Goal: Information Seeking & Learning: Learn about a topic

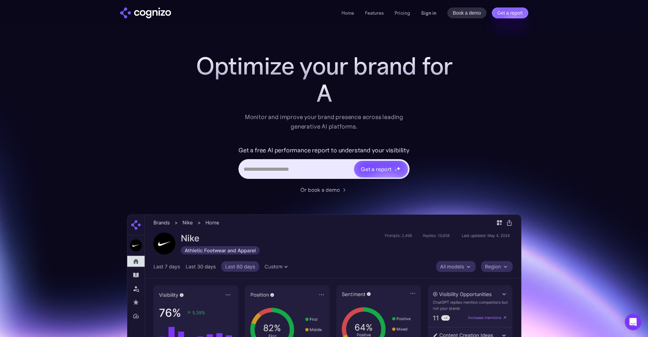
click at [430, 12] on link "Sign in" at bounding box center [428, 13] width 15 height 8
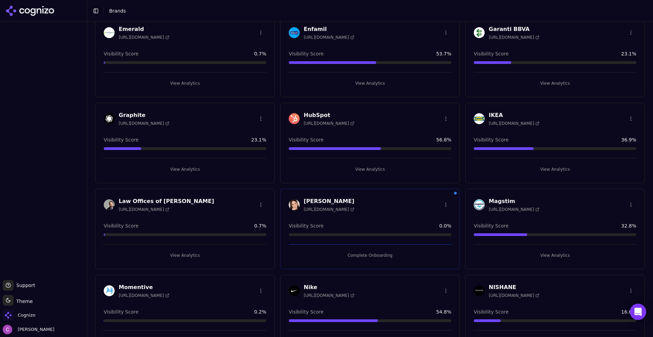
scroll to position [476, 0]
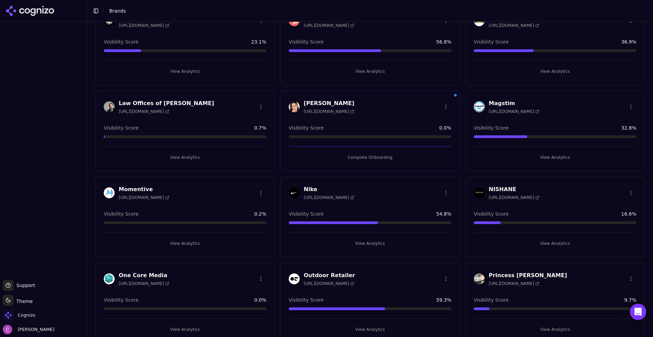
click at [363, 75] on button "View Analytics" at bounding box center [370, 71] width 163 height 11
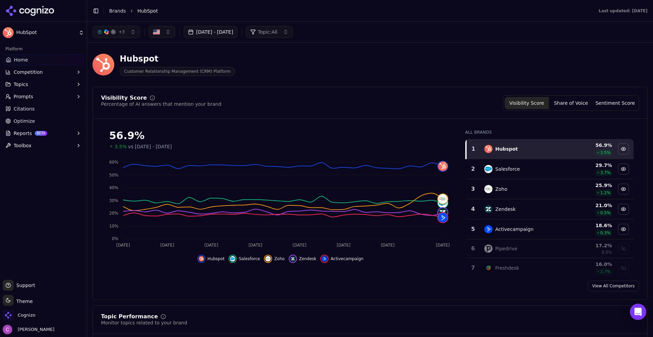
click at [372, 80] on div "Hubspot Customer Relationship Management (CRM) Platform" at bounding box center [370, 64] width 555 height 33
click at [329, 79] on div "Hubspot Customer Relationship Management (CRM) Platform" at bounding box center [370, 64] width 555 height 33
click at [616, 100] on button "Sentiment Score" at bounding box center [615, 103] width 44 height 12
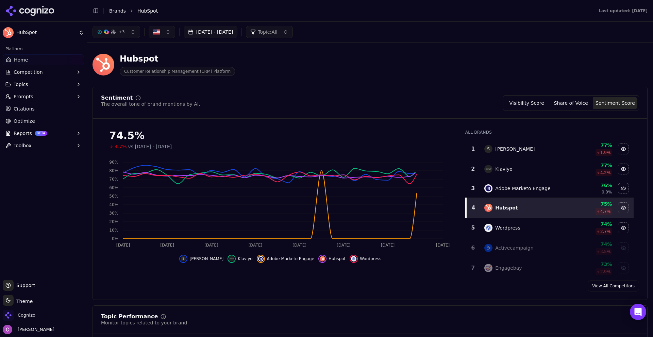
click at [576, 104] on button "Share of Voice" at bounding box center [571, 103] width 44 height 12
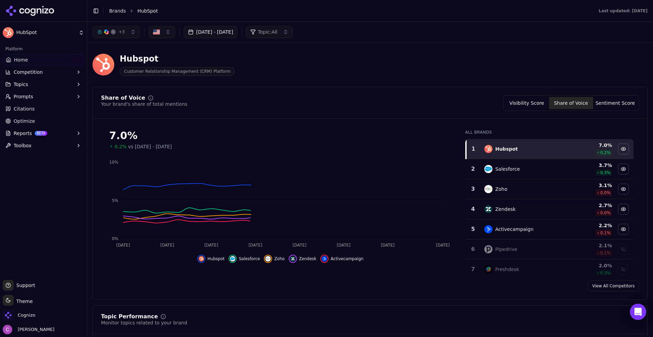
drag, startPoint x: 522, startPoint y: 102, endPoint x: 499, endPoint y: 100, distance: 22.2
click at [522, 102] on button "Visibility Score" at bounding box center [527, 103] width 44 height 12
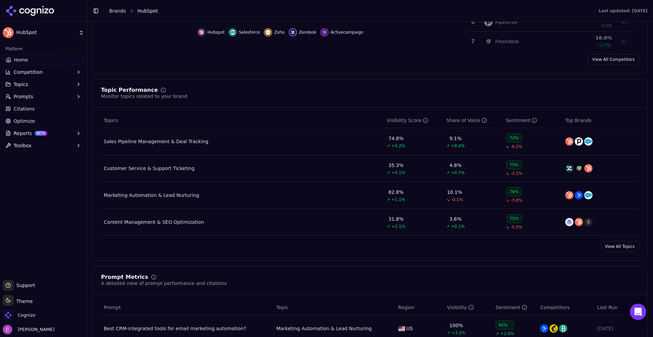
scroll to position [238, 0]
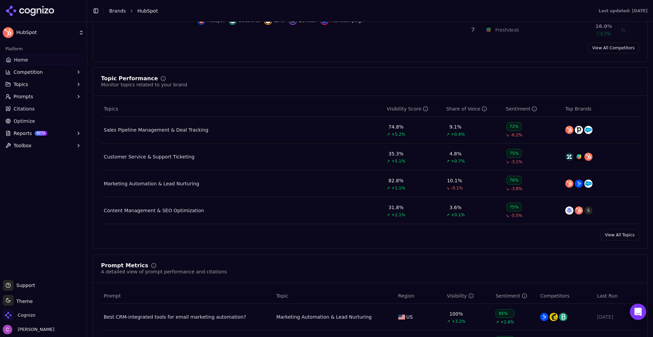
click at [383, 74] on div "Topic Performance Monitor topics related to your brand Topics Visibility Score …" at bounding box center [370, 158] width 555 height 182
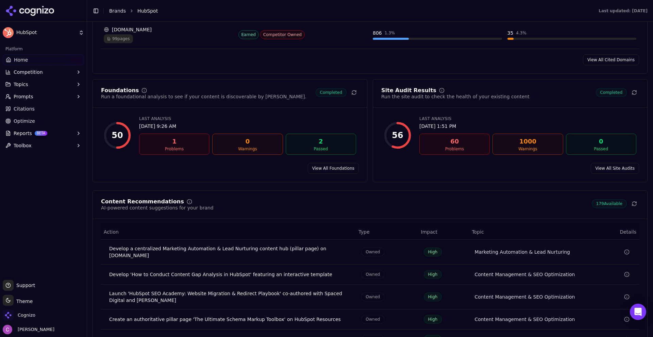
scroll to position [919, 0]
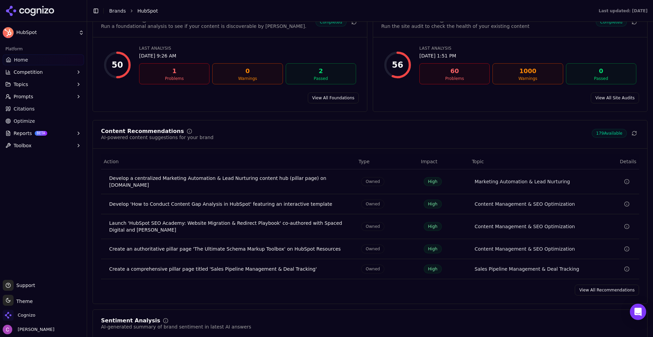
click at [51, 94] on button "Prompts" at bounding box center [43, 96] width 81 height 11
click at [26, 105] on span "Active" at bounding box center [43, 107] width 59 height 7
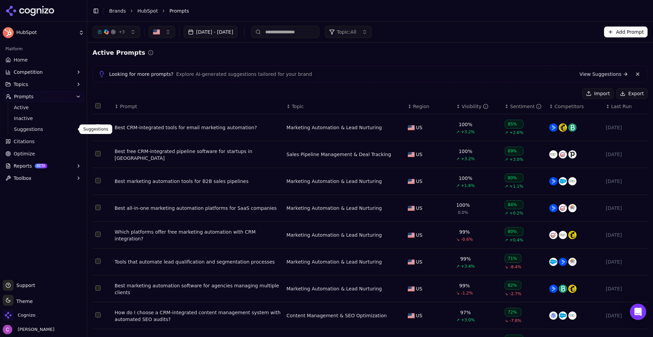
click at [33, 129] on span "Suggestions" at bounding box center [43, 129] width 59 height 7
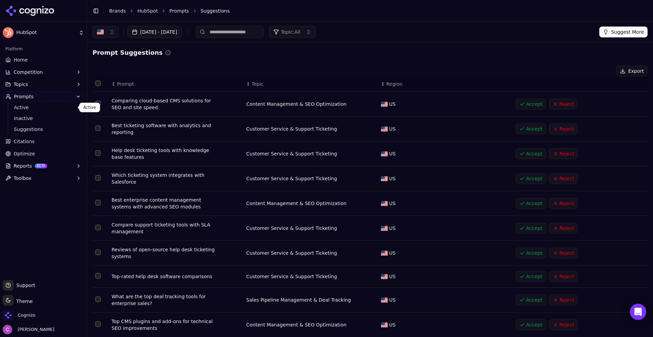
click at [33, 111] on link "Active" at bounding box center [43, 108] width 65 height 10
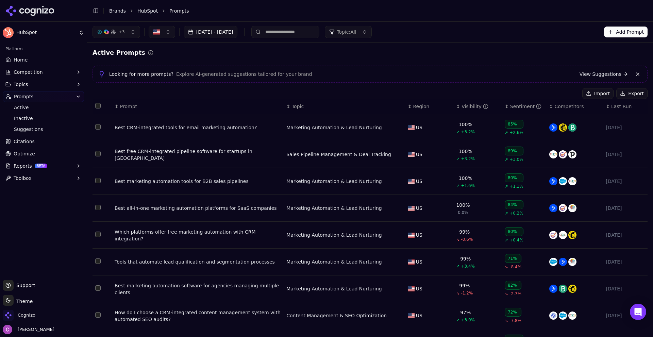
click at [627, 32] on button "Add Prompt" at bounding box center [626, 32] width 44 height 11
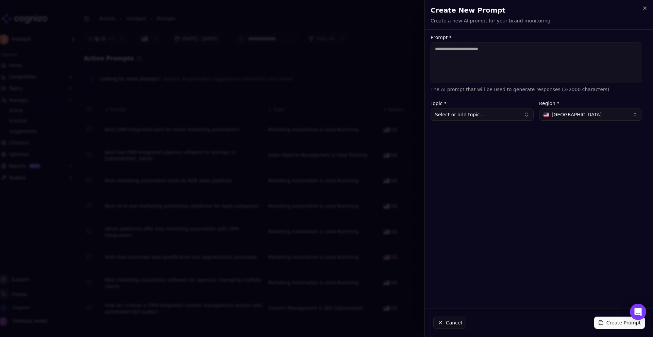
click at [548, 64] on textarea "Prompt *" at bounding box center [537, 63] width 212 height 41
click at [583, 116] on button "[GEOGRAPHIC_DATA]" at bounding box center [590, 115] width 103 height 12
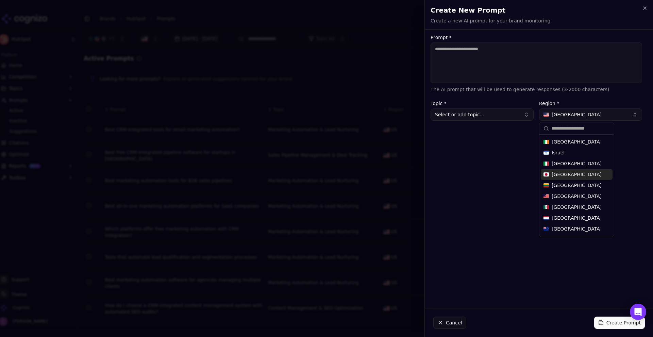
scroll to position [174, 0]
click at [362, 98] on div at bounding box center [326, 168] width 653 height 337
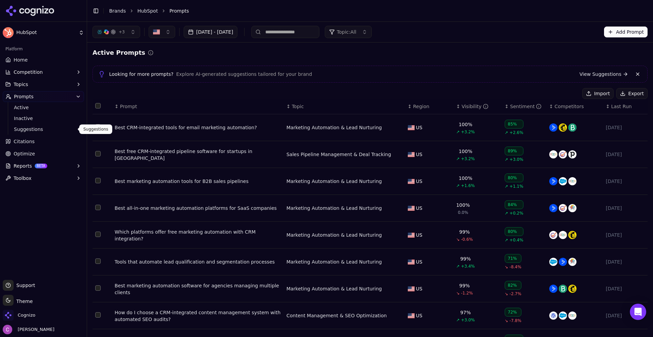
click at [38, 130] on span "Suggestions" at bounding box center [43, 129] width 59 height 7
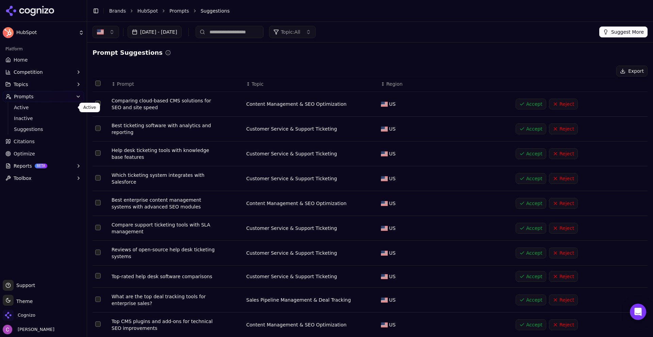
click at [20, 105] on span "Active" at bounding box center [43, 107] width 59 height 7
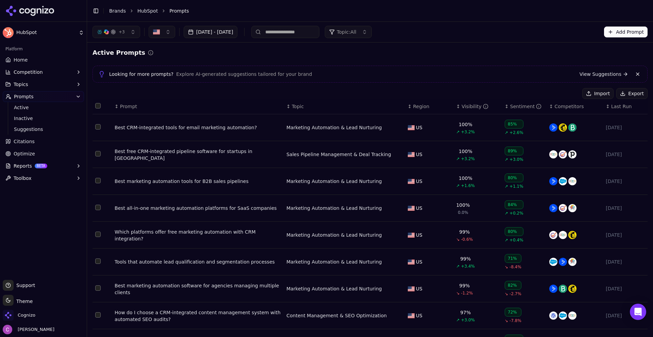
click at [156, 106] on div "↕ Prompt" at bounding box center [198, 106] width 166 height 7
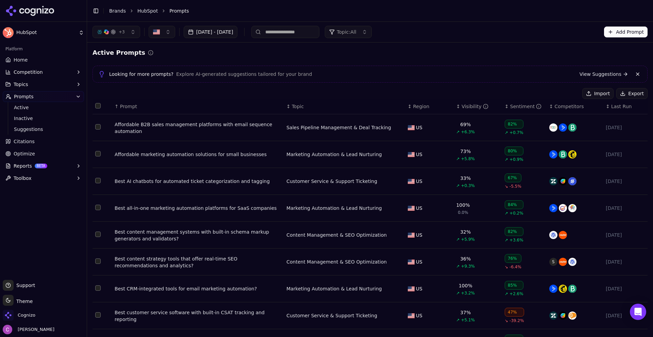
click at [196, 155] on div "Affordable marketing automation solutions for small businesses" at bounding box center [198, 154] width 166 height 7
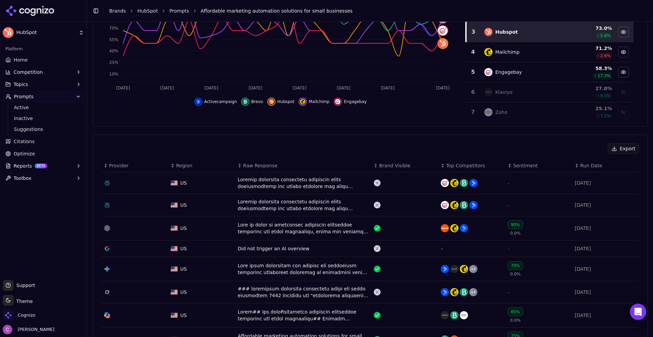
scroll to position [238, 0]
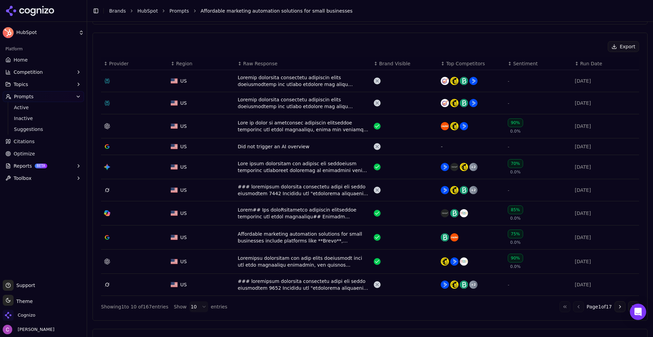
click at [291, 32] on div "Visibility Score Percentage of AI answers that mention your brand Visibility Sc…" at bounding box center [370, 232] width 555 height 808
click at [322, 79] on div "Data table" at bounding box center [303, 81] width 131 height 14
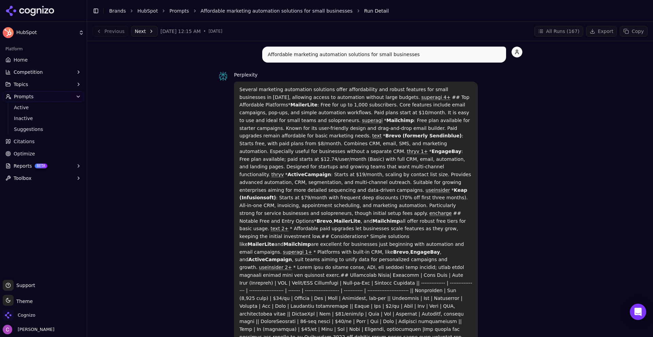
drag, startPoint x: 232, startPoint y: 86, endPoint x: 540, endPoint y: 299, distance: 374.2
click at [542, 312] on div "Affordable marketing automation solutions for small businesses Perplexity Sever…" at bounding box center [370, 337] width 555 height 580
click at [545, 256] on div "Affordable marketing automation solutions for small businesses Perplexity Sever…" at bounding box center [370, 337] width 555 height 580
click at [495, 186] on div "Perplexity Several marketing automation solutions offer affordability and robus…" at bounding box center [370, 212] width 305 height 282
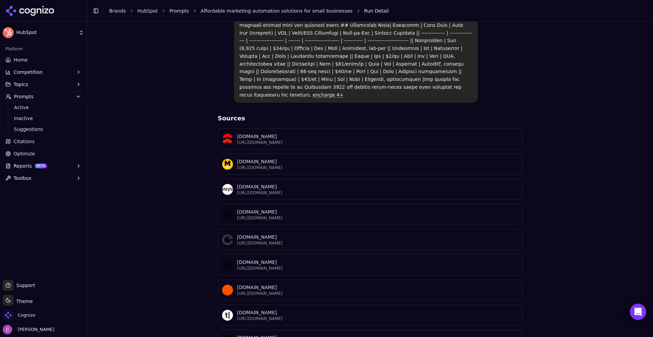
scroll to position [256, 0]
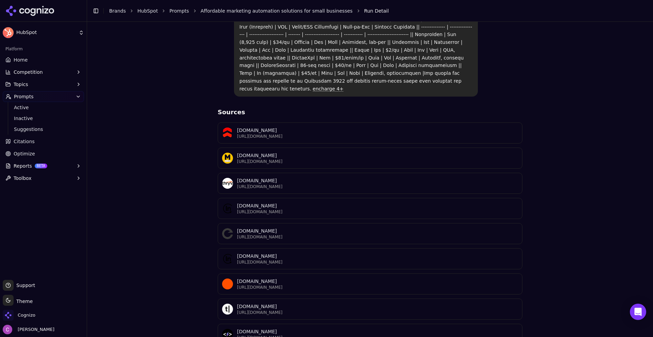
click at [130, 156] on div "Affordable marketing automation solutions for small businesses Perplexity Sever…" at bounding box center [370, 80] width 555 height 580
click at [172, 217] on div "Affordable marketing automation solutions for small businesses Perplexity Sever…" at bounding box center [370, 80] width 555 height 580
click at [42, 74] on button "Competition" at bounding box center [43, 72] width 81 height 11
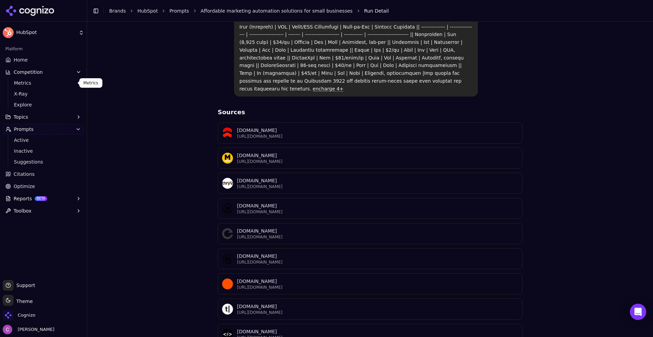
click at [36, 85] on span "Metrics" at bounding box center [43, 83] width 59 height 7
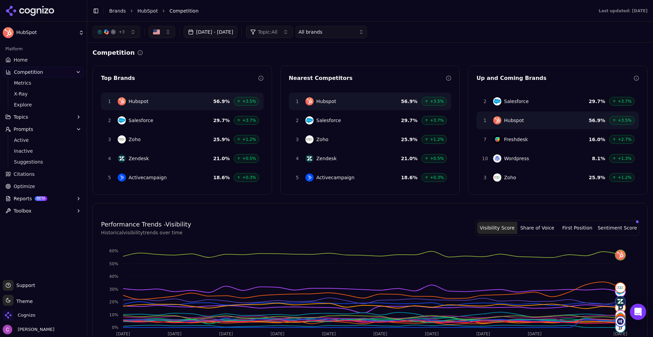
click at [293, 52] on div "Competition" at bounding box center [370, 53] width 555 height 10
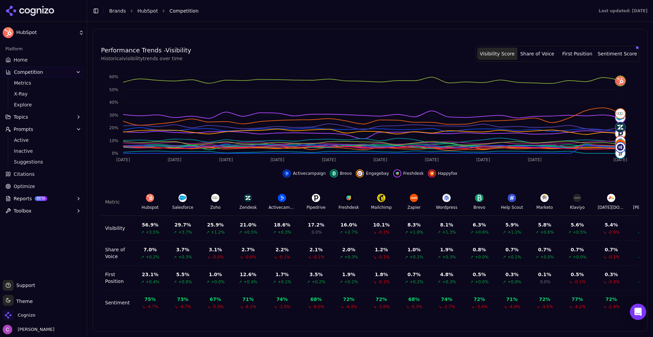
scroll to position [179, 0]
click at [30, 94] on span "X-Ray" at bounding box center [43, 94] width 59 height 7
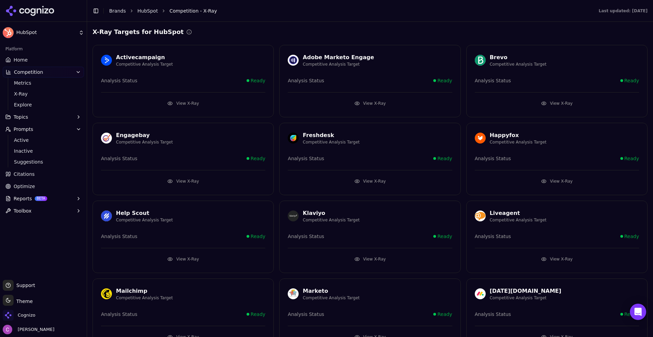
click at [345, 19] on header "Toggle Sidebar Brands HubSpot Competition - X-Ray Last updated: [DATE]" at bounding box center [370, 11] width 566 height 22
click at [526, 101] on button "View X-Ray" at bounding box center [557, 103] width 164 height 11
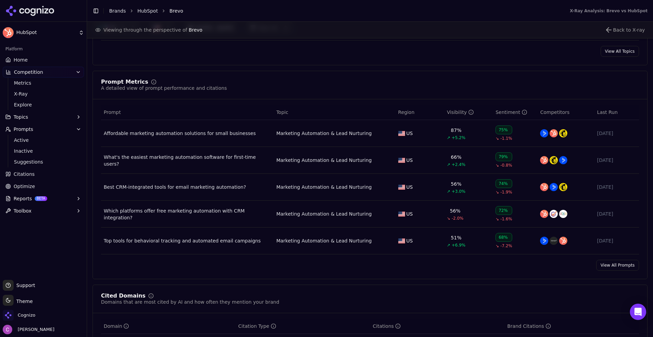
scroll to position [442, 0]
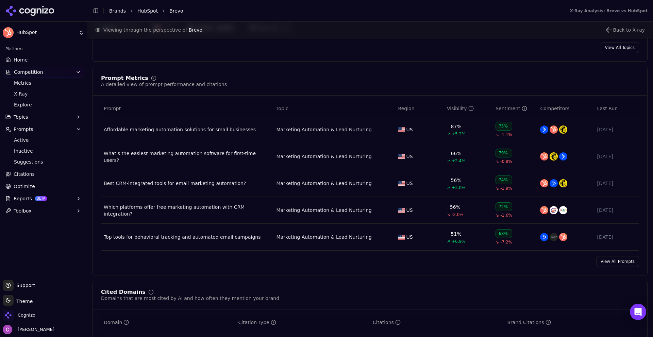
click at [40, 175] on link "Citations" at bounding box center [43, 174] width 81 height 11
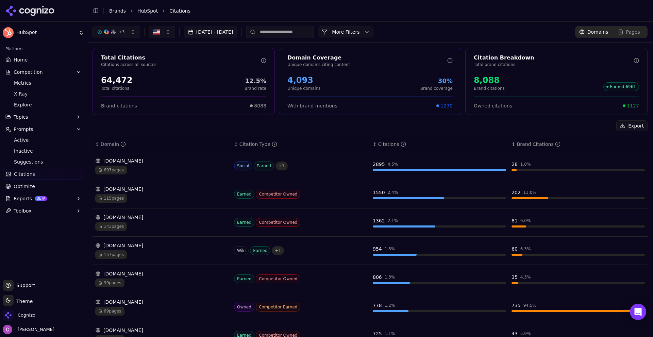
click at [303, 127] on div "Export" at bounding box center [370, 125] width 555 height 11
drag, startPoint x: 618, startPoint y: 102, endPoint x: 638, endPoint y: 99, distance: 20.3
click at [638, 99] on div "Owned citations 1127" at bounding box center [557, 103] width 182 height 13
click at [640, 99] on div "Owned citations 1127" at bounding box center [557, 103] width 182 height 13
click at [392, 26] on div "+ 3 [DATE] - [DATE] More More Filters Domains Pages" at bounding box center [370, 32] width 566 height 20
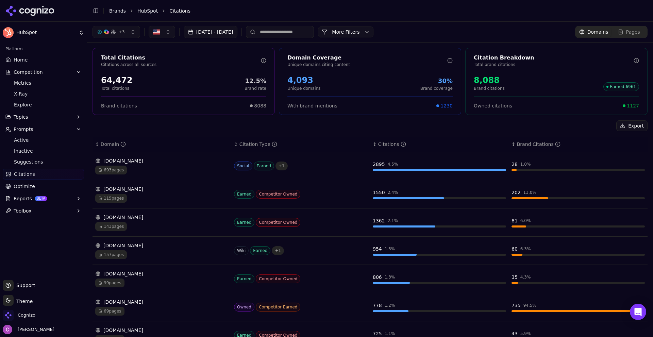
click at [374, 28] on button "More Filters" at bounding box center [345, 32] width 55 height 11
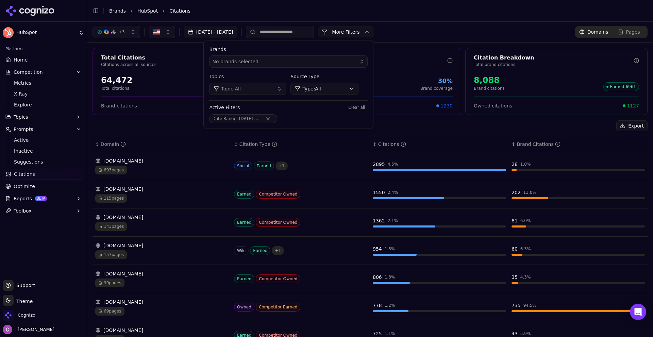
click at [364, 87] on html "HubSpot Platform Home Competition Metrics X-Ray Explore Topics Prompts Active I…" at bounding box center [326, 168] width 653 height 337
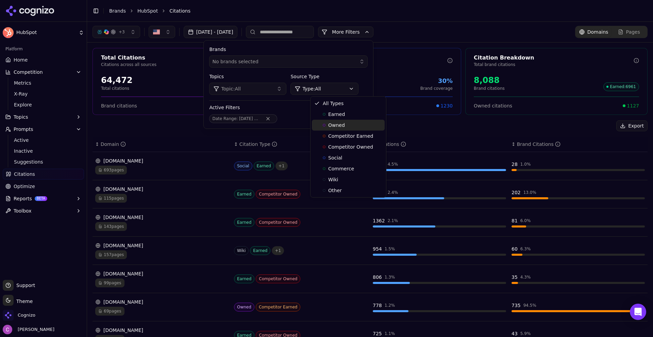
click at [353, 127] on div "Owned" at bounding box center [348, 125] width 73 height 11
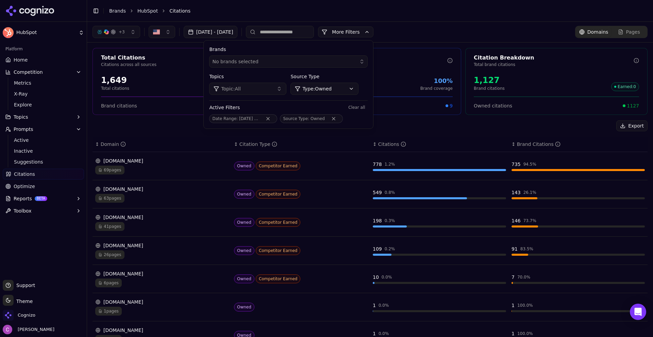
click at [164, 129] on div "Export" at bounding box center [370, 125] width 555 height 11
click at [358, 32] on button "More Filters" at bounding box center [345, 32] width 55 height 11
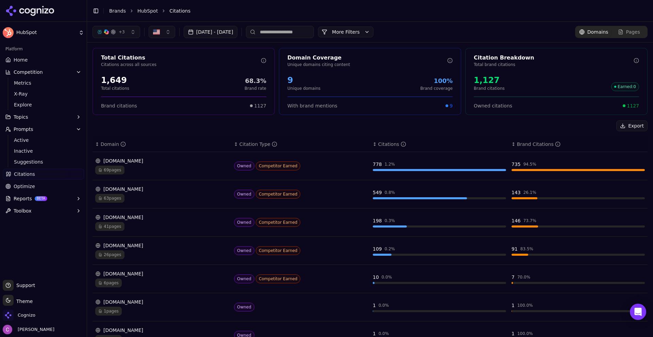
click at [357, 31] on button "More Filters" at bounding box center [345, 32] width 55 height 11
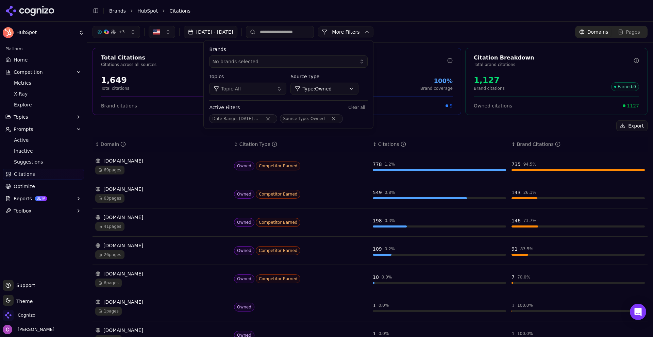
click at [358, 88] on html "HubSpot Platform Home Competition Metrics X-Ray Explore Topics Prompts Active I…" at bounding box center [326, 168] width 653 height 337
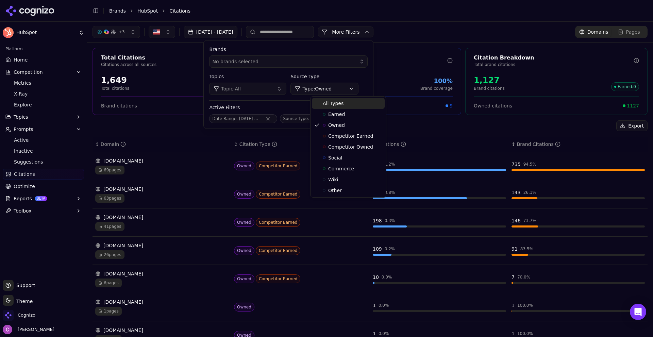
click at [342, 107] on div "All Types" at bounding box center [348, 103] width 73 height 11
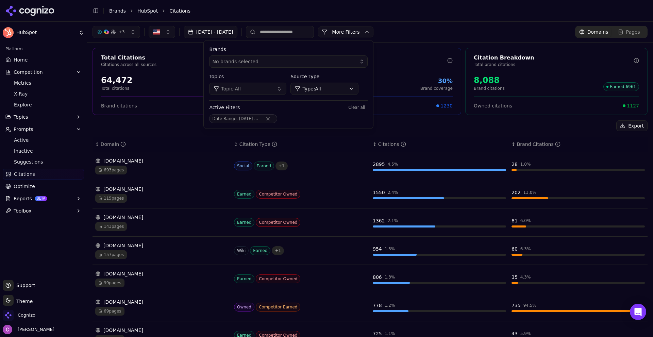
click at [374, 27] on button "More Filters" at bounding box center [345, 32] width 55 height 11
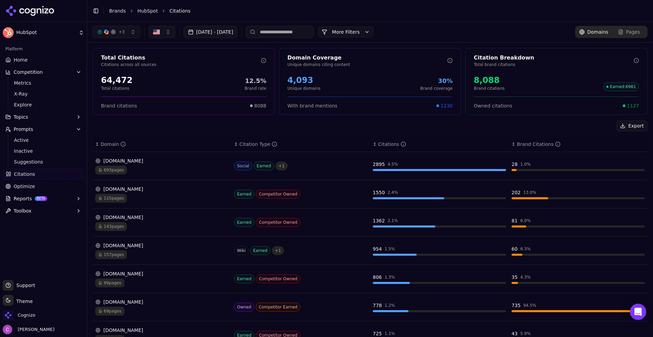
click at [102, 30] on div "+ 3" at bounding box center [111, 31] width 28 height 5
click at [107, 29] on div "button" at bounding box center [106, 31] width 5 height 5
drag, startPoint x: 628, startPoint y: 104, endPoint x: 637, endPoint y: 104, distance: 8.9
click at [636, 104] on div "Owned citations 1127" at bounding box center [557, 103] width 182 height 13
drag, startPoint x: 613, startPoint y: 104, endPoint x: 648, endPoint y: 106, distance: 35.4
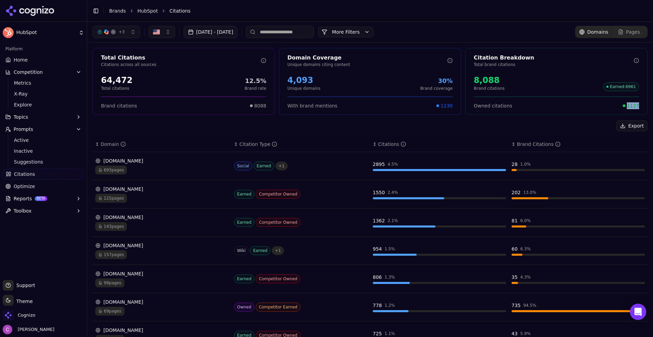
click at [648, 106] on div "+ 3 [DATE] - [DATE] More More Filters Domains Pages Total Citations Citations a…" at bounding box center [370, 179] width 566 height 315
drag, startPoint x: 367, startPoint y: 165, endPoint x: 405, endPoint y: 164, distance: 37.8
click at [400, 166] on td "2895 4.5 %" at bounding box center [439, 166] width 139 height 28
click at [379, 160] on td "2895 4.5 %" at bounding box center [439, 166] width 139 height 28
click at [379, 163] on div "2895" at bounding box center [379, 164] width 12 height 7
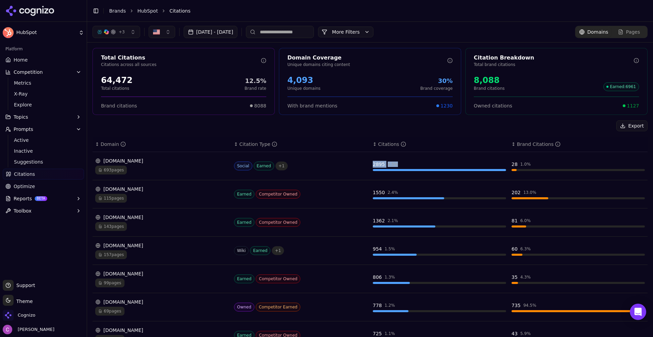
drag, startPoint x: 369, startPoint y: 166, endPoint x: 400, endPoint y: 166, distance: 30.6
click at [400, 166] on td "2895 4.5 %" at bounding box center [439, 166] width 139 height 28
click at [424, 131] on div "Export ↕ Domain ↕ Citation Type ↕ Citations ↕ Brand Citations [DOMAIN_NAME] 693…" at bounding box center [370, 285] width 555 height 330
drag, startPoint x: 505, startPoint y: 160, endPoint x: 529, endPoint y: 166, distance: 25.1
click at [529, 166] on td "28 1.0 %" at bounding box center [578, 166] width 139 height 28
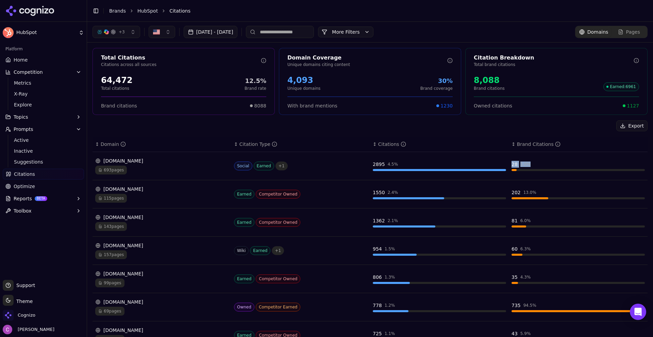
click at [512, 165] on div "28" at bounding box center [515, 164] width 6 height 7
click at [503, 116] on div "Total Citations Citations across all sources 64,472 Total citations 12.5% Brand…" at bounding box center [370, 250] width 566 height 414
click at [136, 164] on div "[DOMAIN_NAME] 693 pages" at bounding box center [161, 166] width 133 height 17
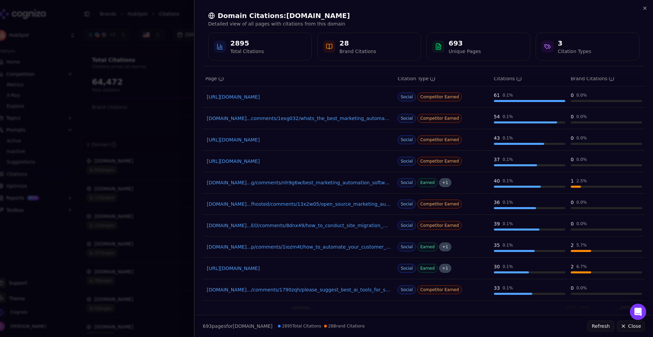
scroll to position [37, 0]
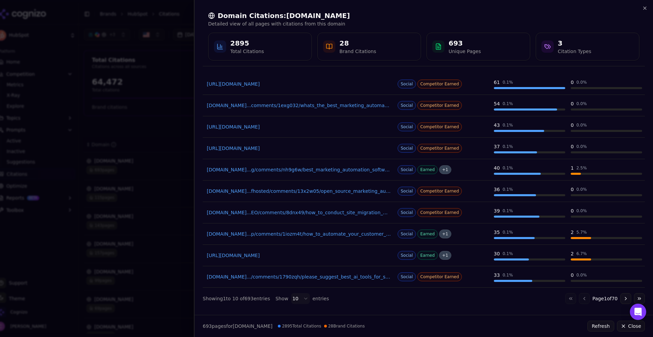
click at [628, 324] on button "Close" at bounding box center [631, 326] width 28 height 11
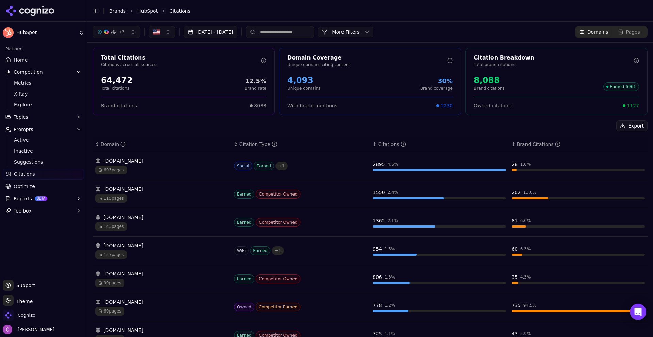
click at [169, 164] on div "[DOMAIN_NAME]" at bounding box center [161, 161] width 133 height 7
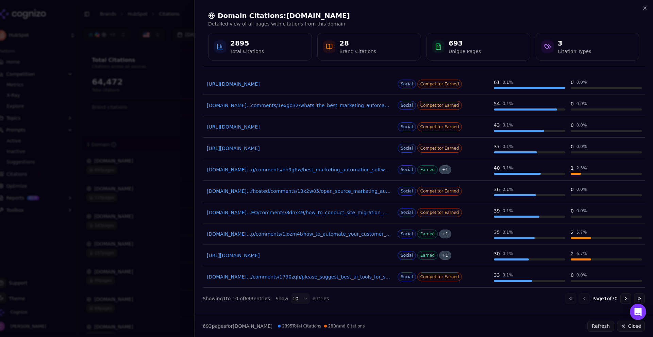
scroll to position [0, 0]
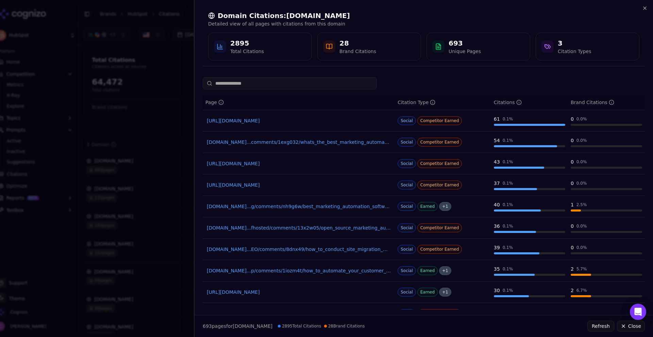
click at [290, 95] on th "Page" at bounding box center [299, 102] width 192 height 15
click at [643, 7] on icon "button" at bounding box center [644, 7] width 5 height 5
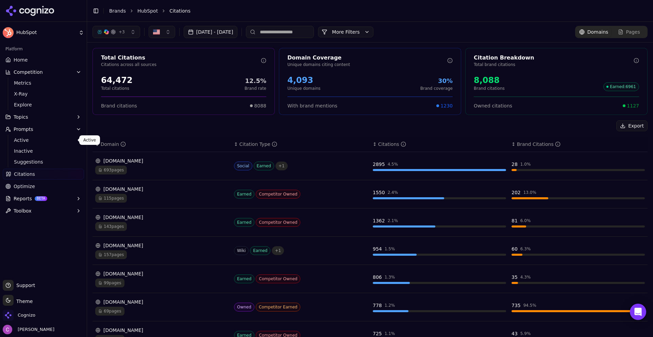
click at [28, 141] on span "Active" at bounding box center [43, 140] width 59 height 7
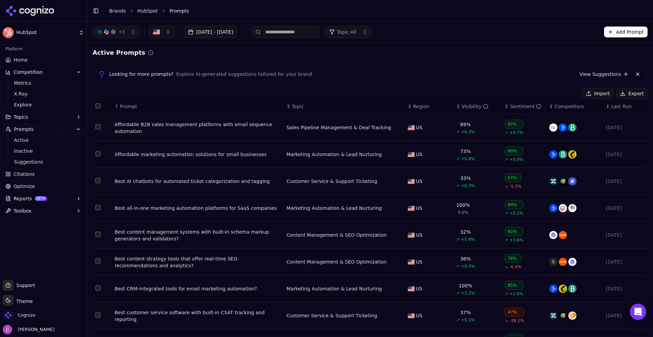
click at [159, 126] on div "Affordable B2B sales management platforms with email sequence automation" at bounding box center [198, 128] width 166 height 14
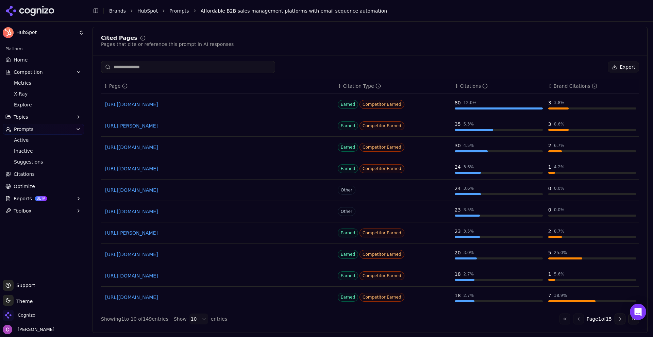
scroll to position [546, 0]
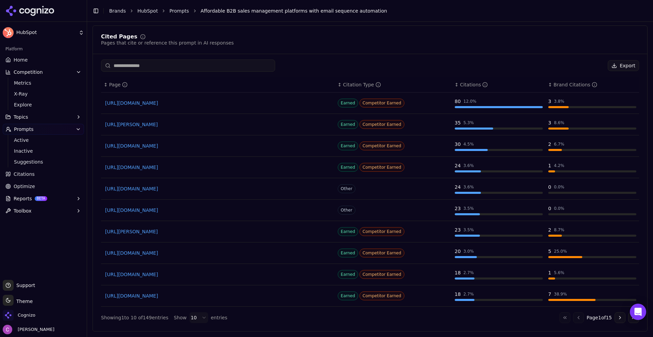
click at [28, 180] on ul "Home Competition Metrics X-Ray Explore Topics Prompts Active Inactive Suggestio…" at bounding box center [43, 135] width 81 height 162
click at [27, 187] on span "Optimize" at bounding box center [24, 186] width 21 height 7
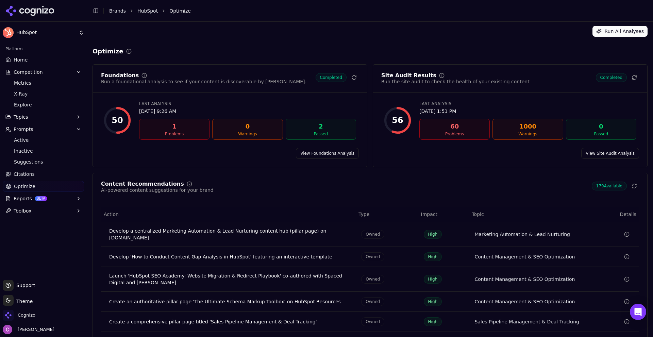
click at [276, 189] on div "Content Recommendations AI-powered content suggestions for your brand 179 Avail…" at bounding box center [370, 187] width 538 height 12
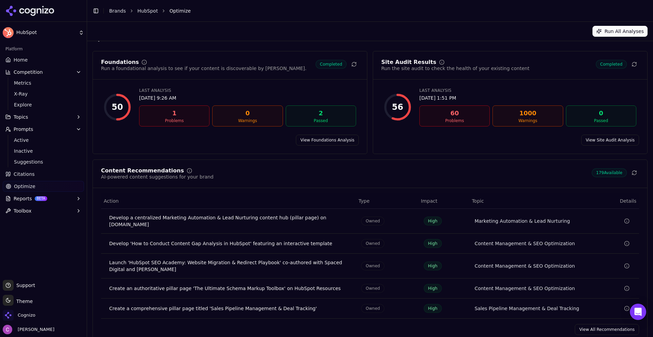
scroll to position [20, 0]
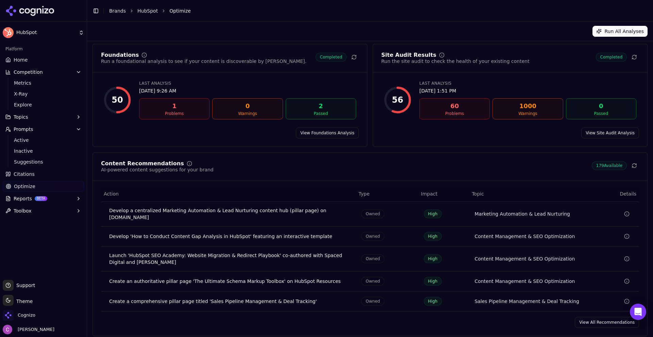
click at [590, 319] on link "View All Recommendations" at bounding box center [607, 322] width 64 height 11
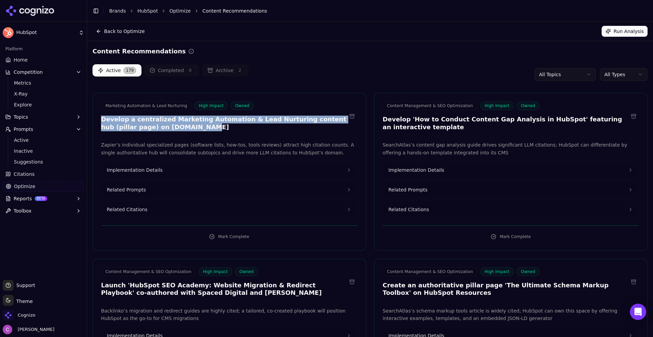
drag, startPoint x: 97, startPoint y: 118, endPoint x: 250, endPoint y: 130, distance: 153.2
click at [250, 130] on div "Marketing Automation & Lead Nurturing High Impact Owned Develop a centralized M…" at bounding box center [229, 117] width 273 height 32
click at [249, 129] on h3 "Develop a centralized Marketing Automation & Lead Nurturing content hub (pillar…" at bounding box center [224, 123] width 246 height 15
click at [244, 126] on h3 "Develop a centralized Marketing Automation & Lead Nurturing content hub (pillar…" at bounding box center [224, 123] width 246 height 15
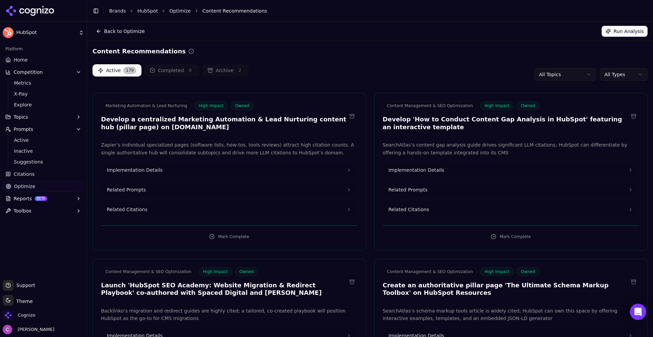
click at [175, 188] on button "Related Prompts" at bounding box center [229, 189] width 256 height 15
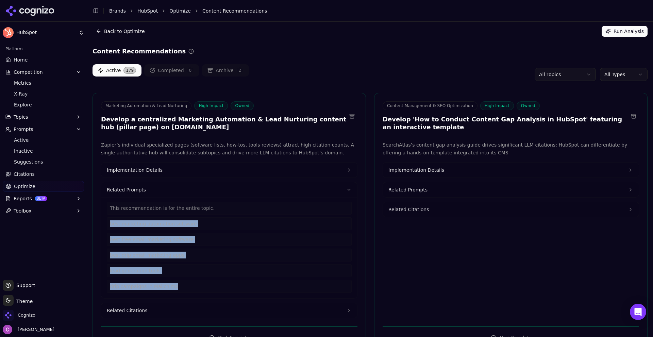
drag, startPoint x: 186, startPoint y: 287, endPoint x: 103, endPoint y: 221, distance: 106.5
click at [103, 221] on div "This recommendation is for the entire topic. best marketing automation software…" at bounding box center [229, 247] width 256 height 101
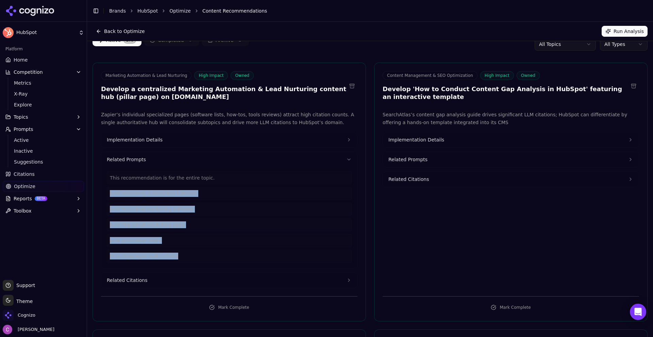
scroll to position [68, 0]
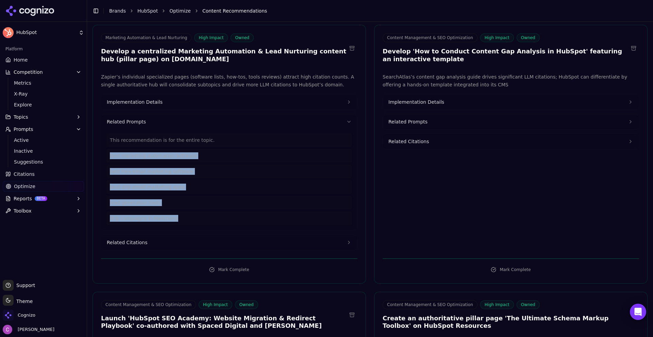
click at [154, 241] on button "Related Citations" at bounding box center [229, 242] width 256 height 15
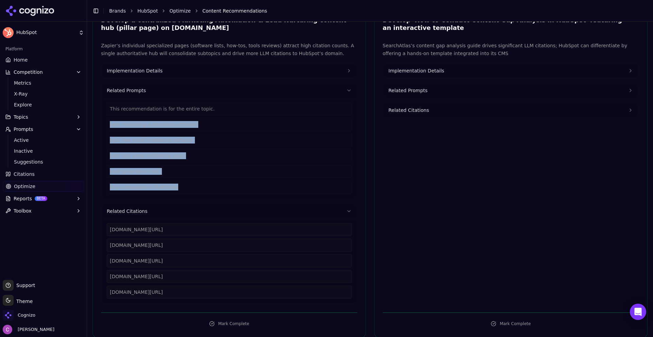
scroll to position [136, 0]
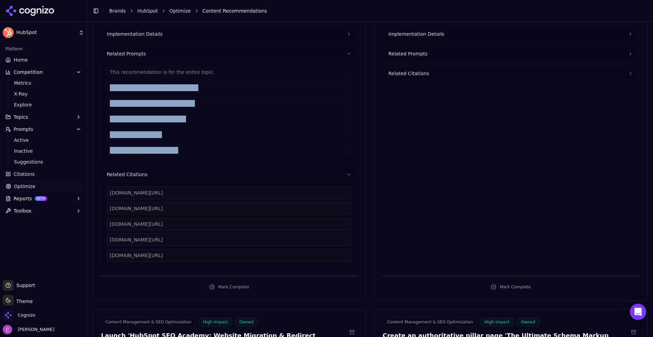
drag, startPoint x: 216, startPoint y: 255, endPoint x: 115, endPoint y: 196, distance: 116.9
click at [109, 196] on div "[DOMAIN_NAME][URL] [DOMAIN_NAME][URL] [DOMAIN_NAME][URL] [DOMAIN_NAME][URL] [DO…" at bounding box center [229, 224] width 245 height 76
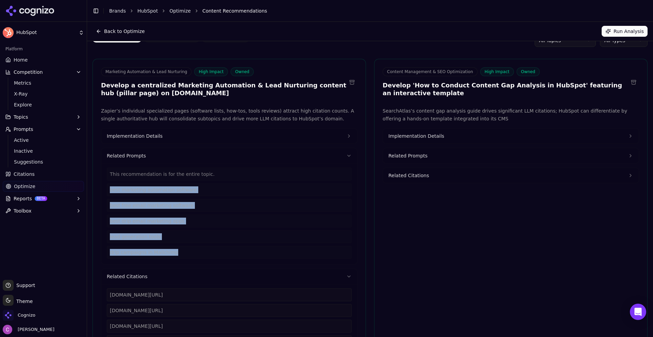
click at [163, 133] on button "Implementation Details" at bounding box center [229, 136] width 256 height 15
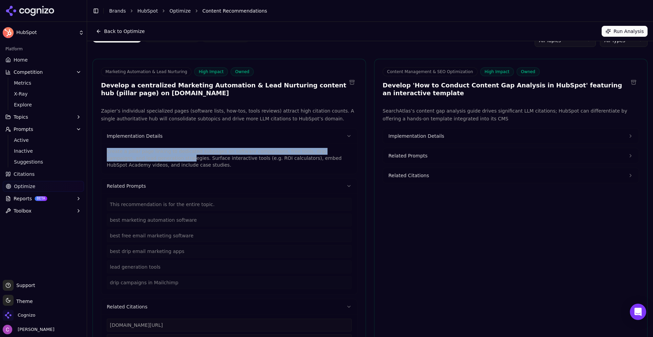
drag, startPoint x: 141, startPoint y: 161, endPoint x: 102, endPoint y: 154, distance: 39.8
click at [102, 153] on div "Create a pillar page linking to dedicated subpages on software comparisons, fre…" at bounding box center [229, 159] width 256 height 30
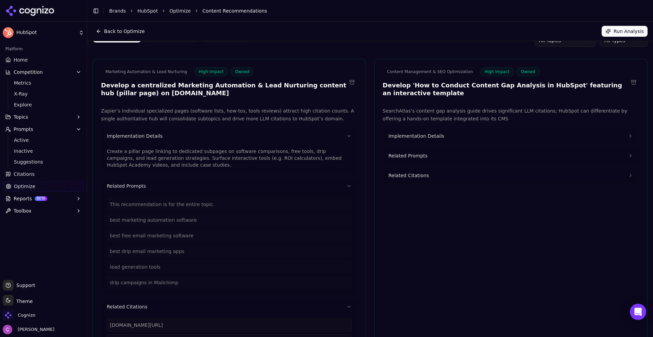
click at [136, 166] on p "Create a pillar page linking to dedicated subpages on software comparisons, fre…" at bounding box center [229, 158] width 245 height 20
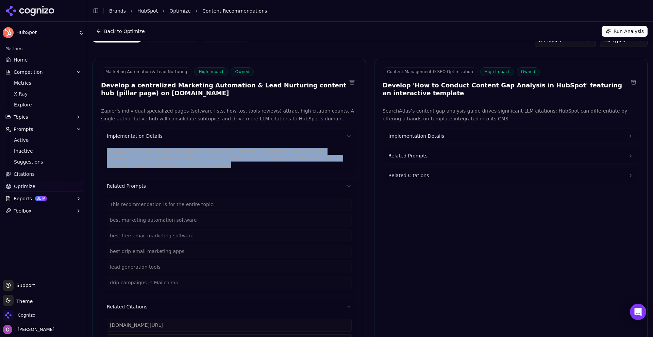
drag, startPoint x: 143, startPoint y: 169, endPoint x: 96, endPoint y: 154, distance: 49.1
click at [96, 154] on div "Zapier’s individual specialized pages (software lists, how-tos, tools reviews) …" at bounding box center [229, 253] width 273 height 293
click at [412, 129] on button "Implementation Details" at bounding box center [511, 136] width 256 height 15
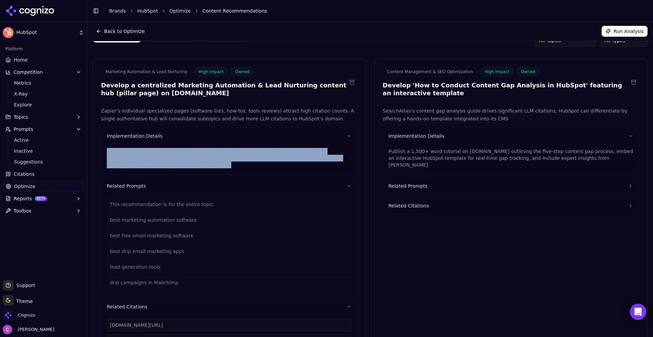
drag, startPoint x: 628, startPoint y: 158, endPoint x: 377, endPoint y: 148, distance: 251.6
click at [380, 151] on div "SearchAtlas’s content gap analysis guide drives significant LLM citations; HubS…" at bounding box center [511, 253] width 273 height 293
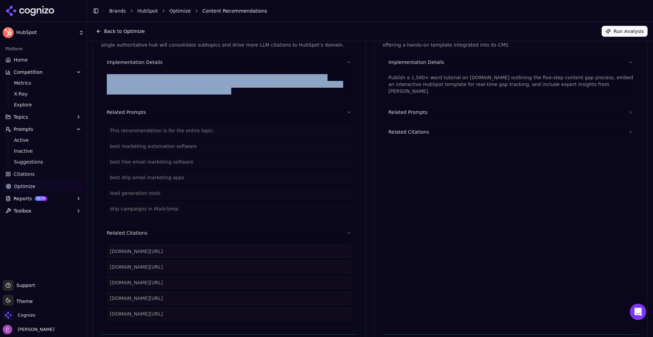
scroll to position [0, 0]
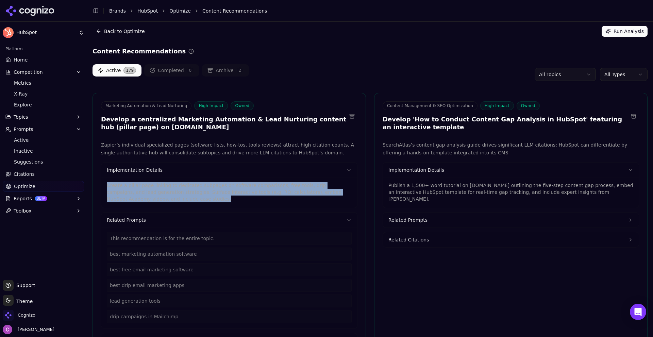
click at [546, 76] on html "HubSpot Platform Home Competition Metrics X-Ray Explore Topics Prompts Active I…" at bounding box center [326, 168] width 653 height 337
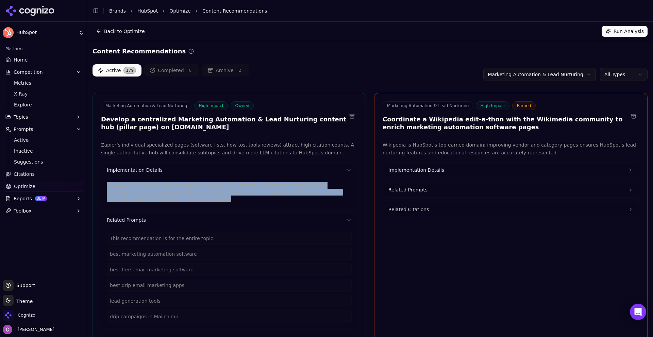
click at [533, 72] on html "HubSpot Platform Home Competition Metrics X-Ray Explore Topics Prompts Active I…" at bounding box center [326, 168] width 653 height 337
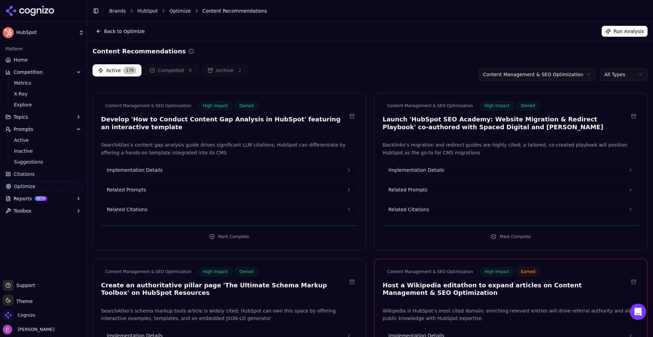
click at [443, 83] on div "Active 179 Completed 0 Archive 2 Content Management & SEO Optimization All Types" at bounding box center [370, 74] width 555 height 20
click at [502, 75] on html "HubSpot Platform Home Competition Metrics X-Ray Explore Topics Prompts Active I…" at bounding box center [326, 168] width 653 height 337
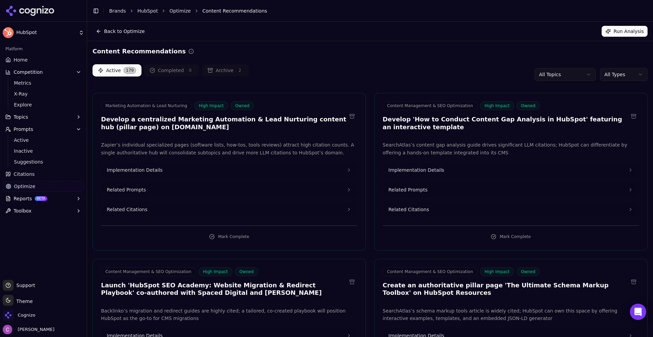
click at [607, 74] on html "HubSpot Platform Home Competition Metrics X-Ray Explore Topics Prompts Active I…" at bounding box center [326, 168] width 653 height 337
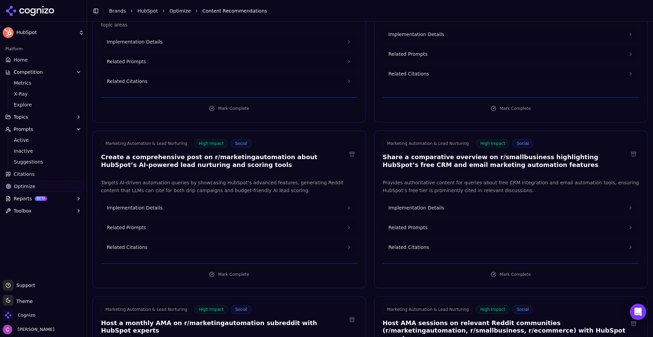
scroll to position [136, 0]
click at [225, 153] on h3 "Create a comprehensive post on r/marketingautomation about HubSpot’s AI-powered…" at bounding box center [224, 160] width 246 height 15
click at [226, 153] on h3 "Create a comprehensive post on r/marketingautomation about HubSpot’s AI-powered…" at bounding box center [224, 160] width 246 height 15
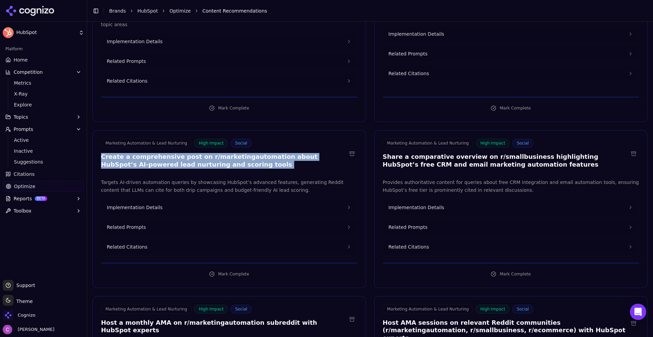
drag, startPoint x: 226, startPoint y: 151, endPoint x: 250, endPoint y: 158, distance: 25.1
click at [225, 153] on h3 "Create a comprehensive post on r/marketingautomation about HubSpot’s AI-powered…" at bounding box center [224, 160] width 246 height 15
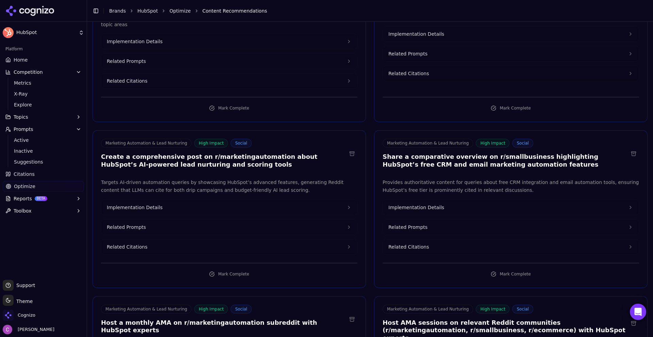
click at [497, 153] on h3 "Share a comparative overview on r/smallbusiness highlighting HubSpot’s free CRM…" at bounding box center [506, 160] width 246 height 15
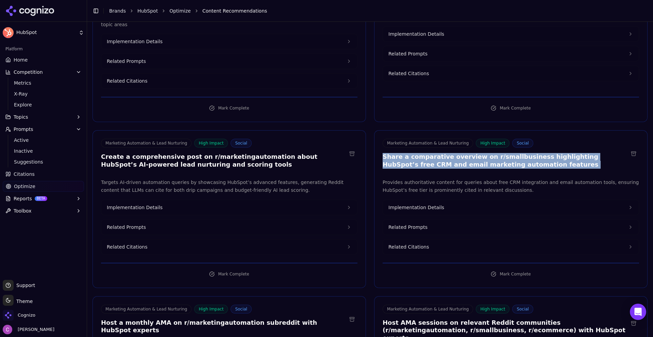
click at [497, 153] on h3 "Share a comparative overview on r/smallbusiness highlighting HubSpot’s free CRM…" at bounding box center [506, 160] width 246 height 15
drag, startPoint x: 497, startPoint y: 151, endPoint x: 491, endPoint y: 153, distance: 6.5
click at [491, 153] on h3 "Share a comparative overview on r/smallbusiness highlighting HubSpot’s free CRM…" at bounding box center [506, 160] width 246 height 15
click at [427, 220] on button "Related Prompts" at bounding box center [511, 227] width 256 height 15
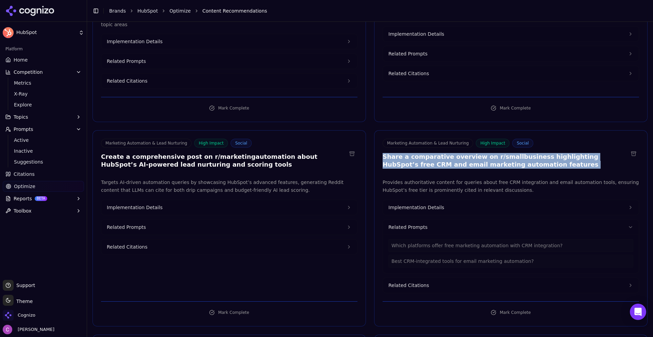
click at [184, 220] on button "Related Prompts" at bounding box center [229, 227] width 256 height 15
click at [440, 202] on button "Implementation Details" at bounding box center [511, 207] width 256 height 15
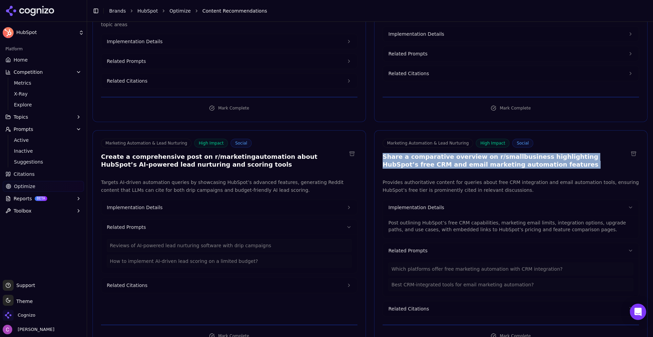
click at [214, 200] on button "Implementation Details" at bounding box center [229, 207] width 256 height 15
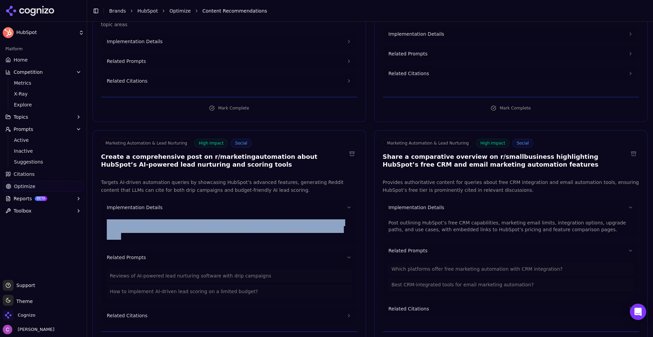
drag, startPoint x: 107, startPoint y: 212, endPoint x: 359, endPoint y: 222, distance: 252.3
click at [301, 227] on div "Include a user case study detailing performance improvements with HubSpot’s AI-…" at bounding box center [229, 230] width 256 height 30
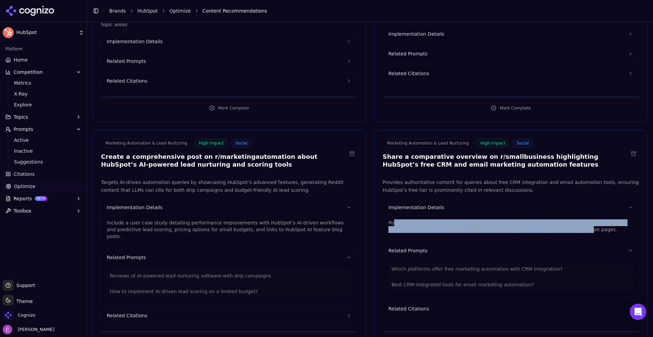
drag, startPoint x: 392, startPoint y: 217, endPoint x: 533, endPoint y: 224, distance: 141.7
click at [533, 225] on p "Post outlining HubSpot’s free CRM capabilities, marketing email limits, integra…" at bounding box center [511, 226] width 245 height 14
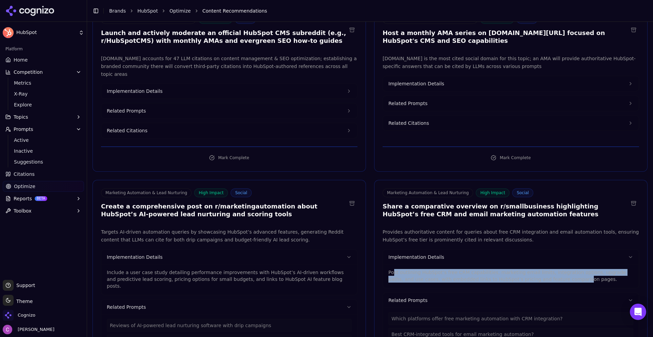
scroll to position [0, 0]
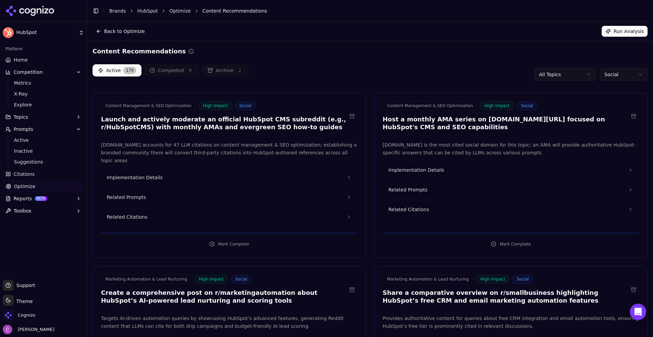
click at [23, 175] on span "Citations" at bounding box center [24, 174] width 21 height 7
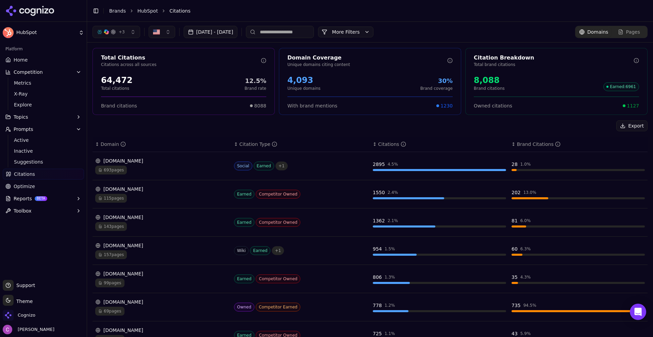
click at [23, 186] on span "Optimize" at bounding box center [24, 186] width 21 height 7
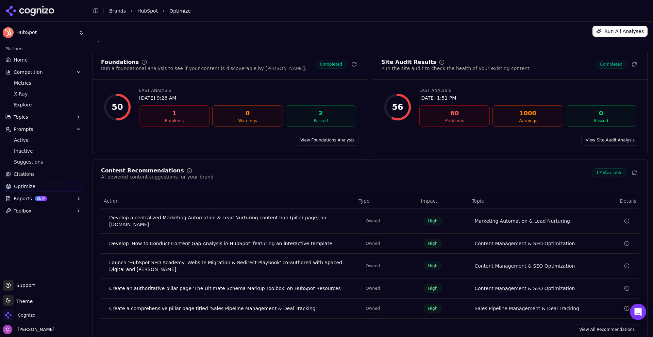
scroll to position [20, 0]
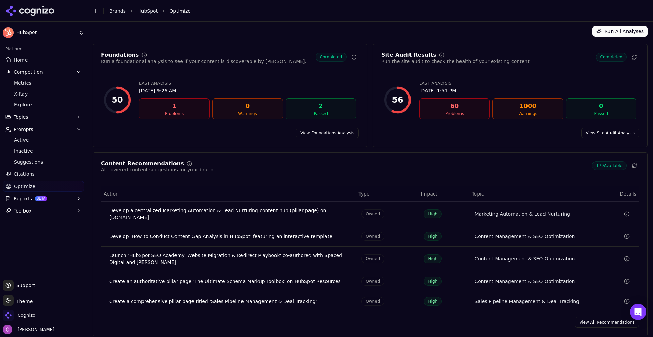
click at [583, 318] on link "View All Recommendations" at bounding box center [607, 322] width 64 height 11
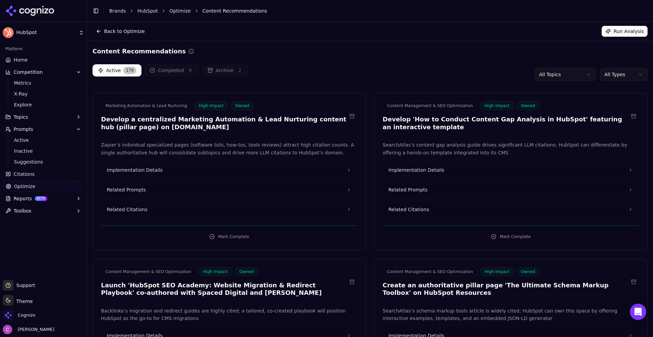
click at [80, 114] on button "Topics" at bounding box center [43, 117] width 81 height 11
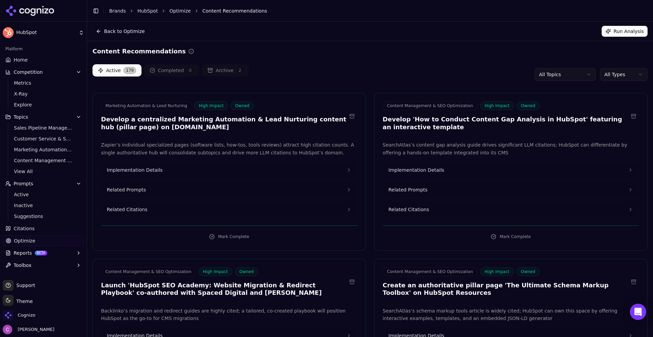
click at [580, 77] on html "HubSpot Platform Home Competition Metrics X-Ray Explore Topics Sales Pipeline M…" at bounding box center [326, 168] width 653 height 337
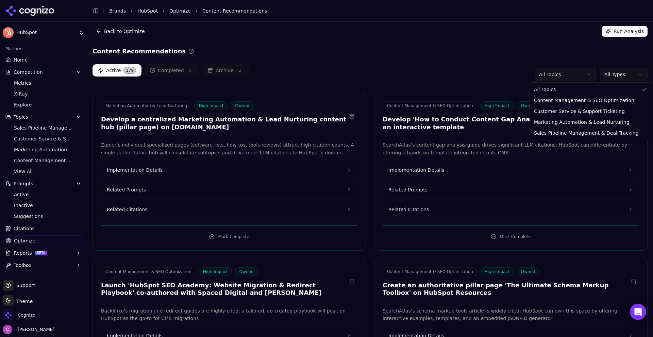
click at [491, 87] on html "HubSpot Platform Home Competition Metrics X-Ray Explore Topics Sales Pipeline M…" at bounding box center [326, 168] width 653 height 337
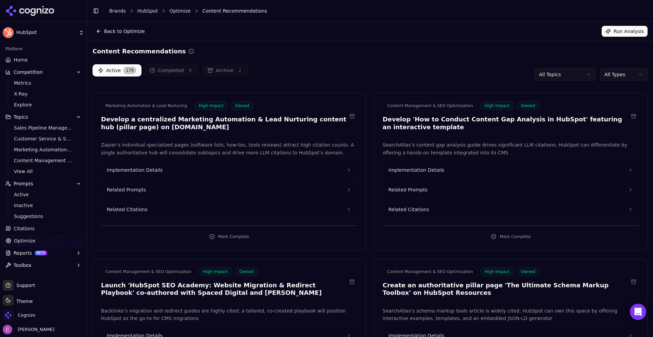
click at [396, 80] on div "Active 179 Completed 0 Archive 2 All Topics All Types" at bounding box center [370, 74] width 555 height 20
drag, startPoint x: 31, startPoint y: 241, endPoint x: 35, endPoint y: 241, distance: 4.4
click at [31, 241] on span "Optimize" at bounding box center [24, 240] width 21 height 7
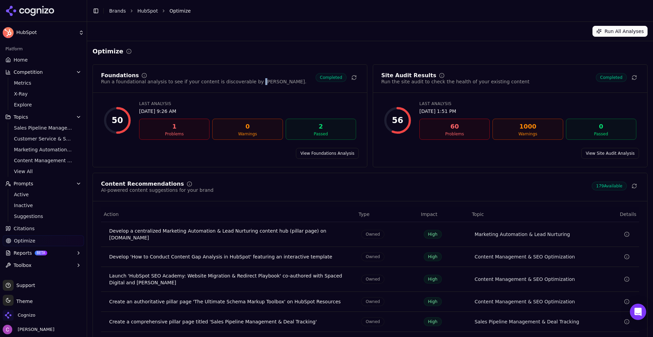
click at [245, 80] on div "Run a foundational analysis to see if your content is discoverable by [PERSON_N…" at bounding box center [203, 81] width 205 height 7
click at [605, 151] on link "View Site Audit Analysis" at bounding box center [610, 153] width 58 height 11
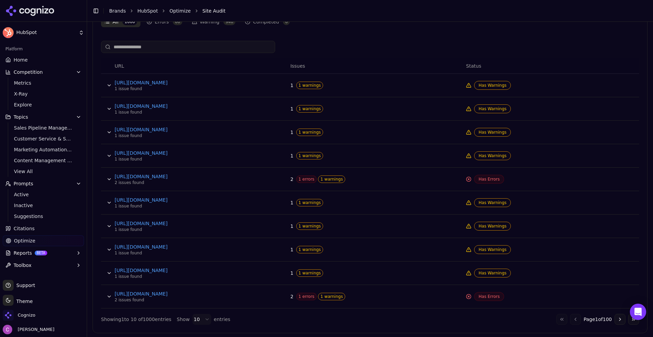
scroll to position [265, 0]
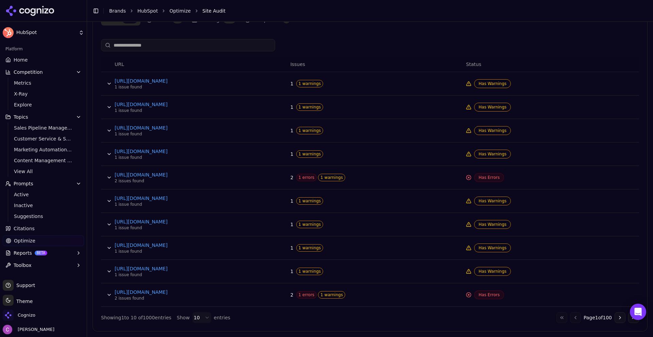
click at [108, 152] on button "Data table" at bounding box center [109, 154] width 11 height 11
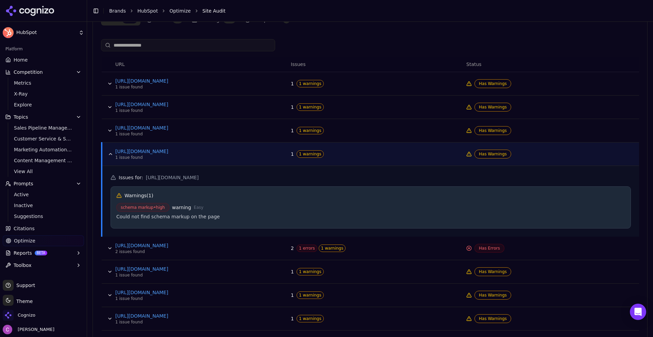
click at [303, 246] on span "1 errors" at bounding box center [307, 248] width 21 height 7
click at [108, 249] on button "Data table" at bounding box center [109, 248] width 11 height 11
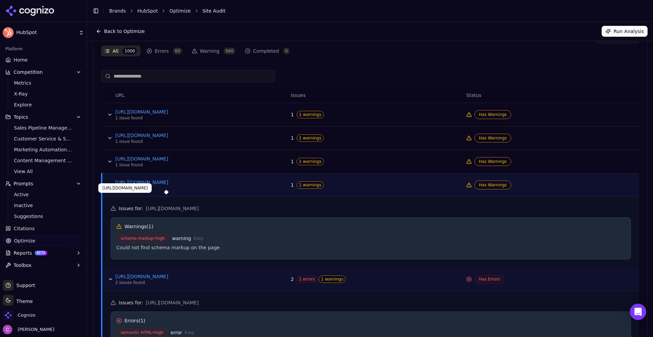
scroll to position [163, 0]
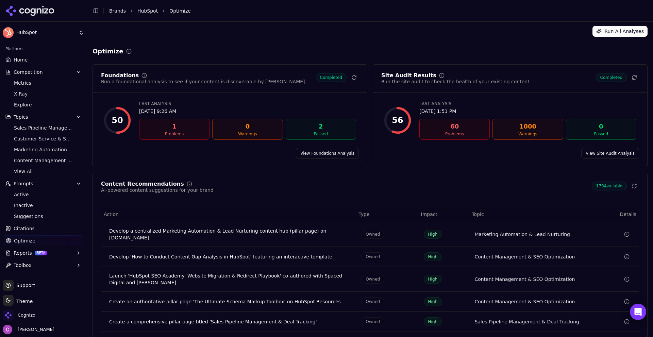
click at [328, 159] on div "Foundations Run a foundational analysis to see if your content is discoverable …" at bounding box center [230, 115] width 275 height 103
click at [328, 152] on link "View Foundations Analysis" at bounding box center [327, 153] width 63 height 11
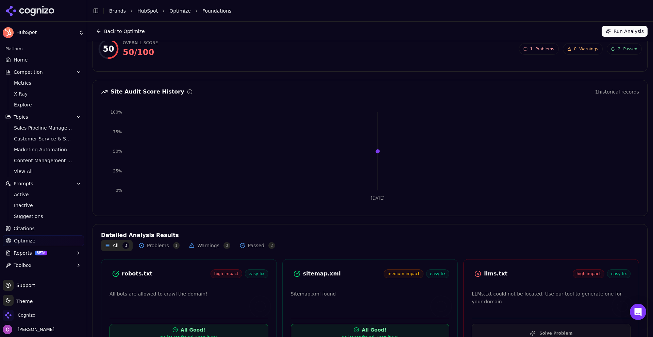
scroll to position [62, 0]
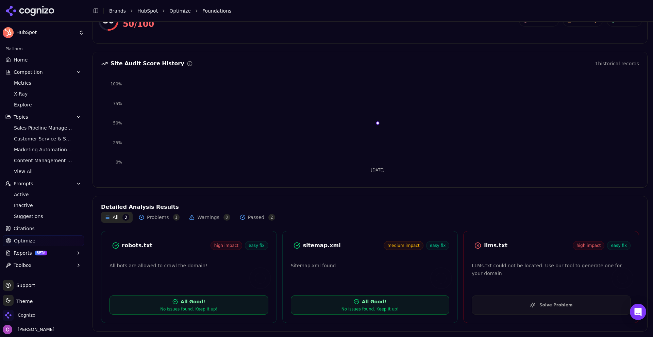
click at [488, 246] on div "llms.txt" at bounding box center [528, 246] width 89 height 8
click at [486, 246] on div "llms.txt" at bounding box center [528, 246] width 89 height 8
click at [489, 249] on div "llms.txt" at bounding box center [528, 246] width 89 height 8
click at [488, 248] on div "llms.txt" at bounding box center [528, 246] width 89 height 8
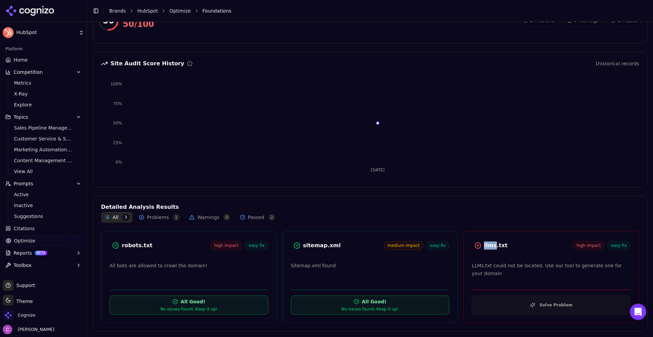
click at [488, 248] on div "llms.txt" at bounding box center [528, 246] width 89 height 8
click at [488, 247] on div "llms.txt" at bounding box center [528, 246] width 89 height 8
click at [513, 243] on div "llms.txt" at bounding box center [528, 246] width 89 height 8
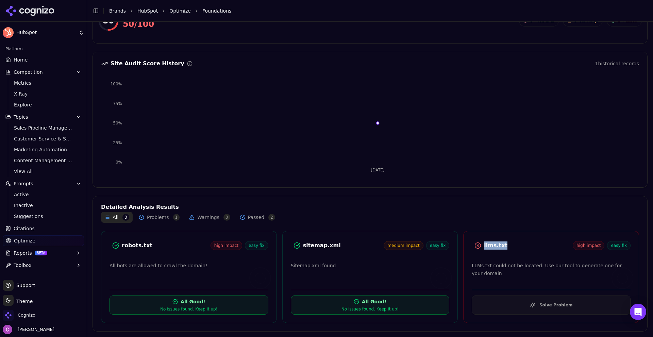
click at [513, 301] on button "Solve Problem" at bounding box center [551, 305] width 159 height 19
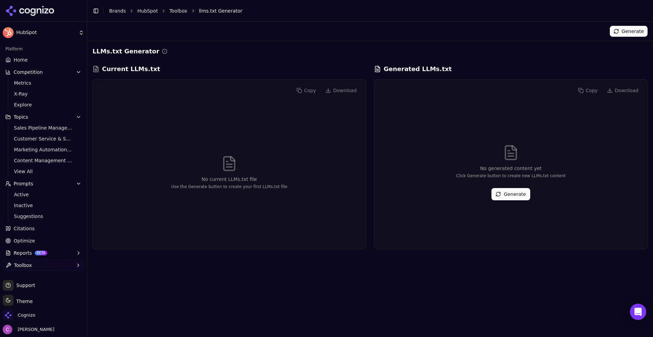
click at [511, 195] on button "Generate" at bounding box center [511, 194] width 38 height 12
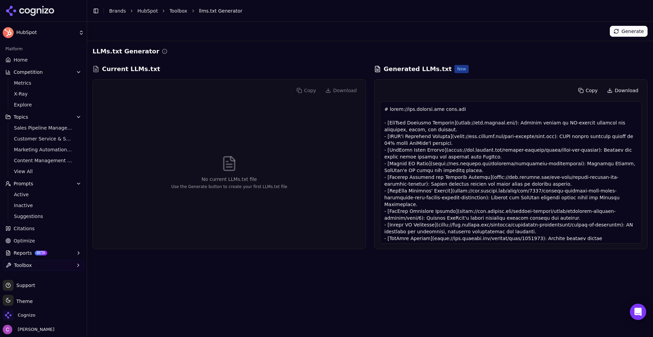
click at [30, 253] on span "Reports" at bounding box center [23, 253] width 18 height 7
click at [29, 262] on span "PDF" at bounding box center [43, 264] width 59 height 7
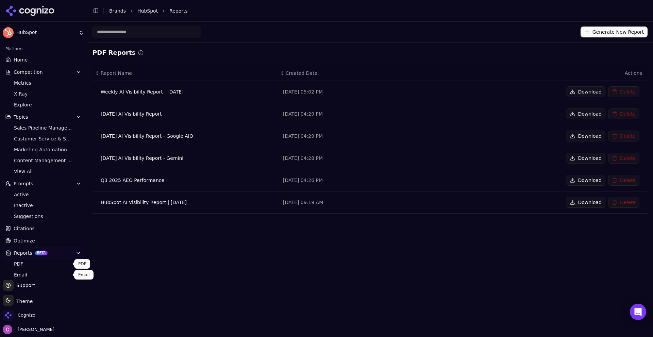
click at [25, 272] on span "Email" at bounding box center [43, 275] width 59 height 7
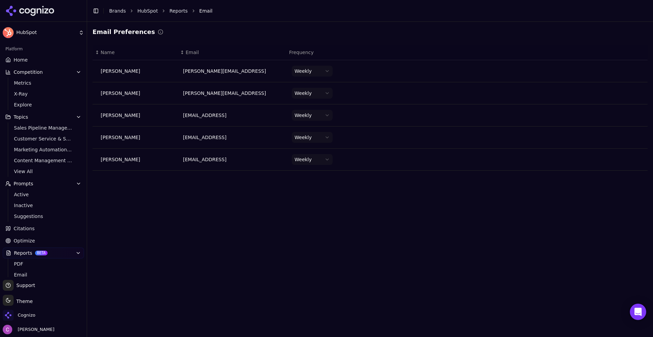
drag, startPoint x: 29, startPoint y: 55, endPoint x: 25, endPoint y: 56, distance: 4.1
click at [28, 55] on link "Home" at bounding box center [43, 59] width 81 height 11
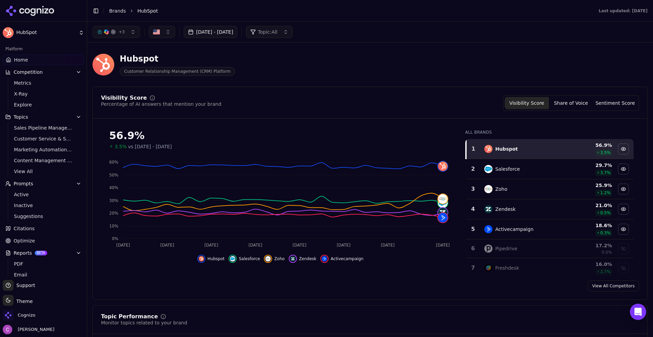
click at [97, 15] on button "Toggle Sidebar" at bounding box center [96, 11] width 10 height 10
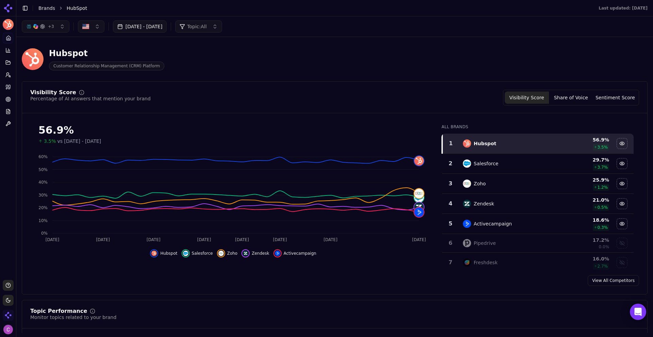
click at [43, 128] on div "56.9%" at bounding box center [233, 130] width 390 height 12
click at [42, 126] on div "56.9%" at bounding box center [233, 130] width 390 height 12
click at [339, 94] on div "Visibility Score Percentage of AI answers that mention your brand Visibility Sc…" at bounding box center [334, 98] width 609 height 16
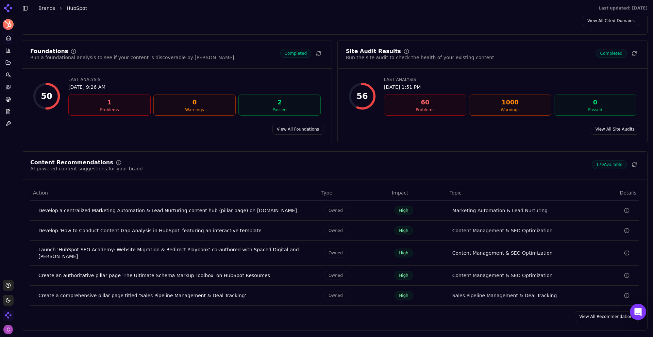
scroll to position [953, 0]
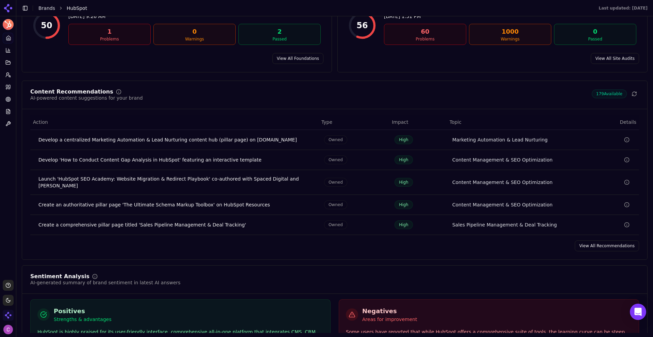
drag, startPoint x: 588, startPoint y: 240, endPoint x: 584, endPoint y: 241, distance: 3.8
click at [588, 241] on link "View All Recommendations" at bounding box center [607, 246] width 64 height 11
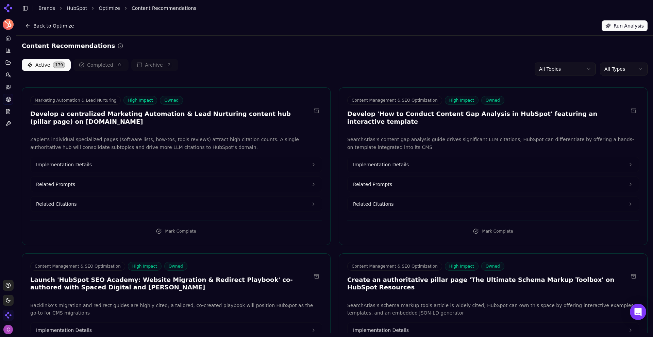
click at [7, 42] on link "Home" at bounding box center [8, 38] width 11 height 11
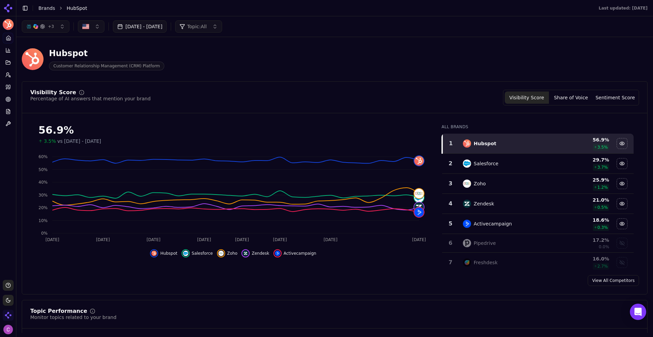
click at [292, 50] on div "Hubspot Customer Relationship Management (CRM) Platform" at bounding box center [174, 59] width 305 height 22
click at [24, 5] on button "Toggle Sidebar" at bounding box center [25, 8] width 10 height 10
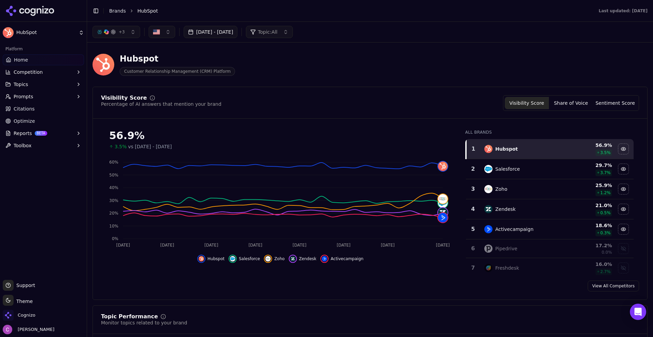
click at [61, 84] on button "Topics" at bounding box center [43, 84] width 81 height 11
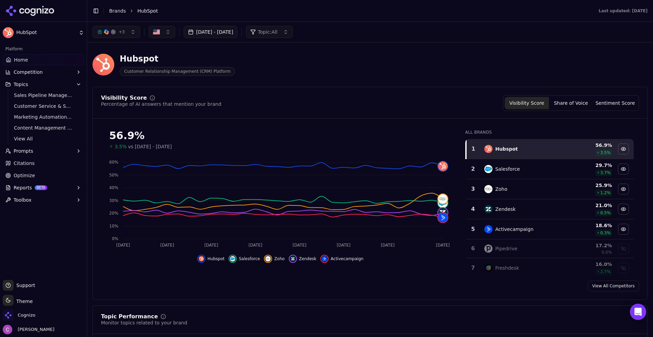
click at [32, 150] on button "Prompts" at bounding box center [43, 151] width 81 height 11
click at [14, 167] on ul "Active Inactive Suggestions" at bounding box center [44, 173] width 72 height 33
click at [21, 160] on span "Active" at bounding box center [43, 162] width 59 height 7
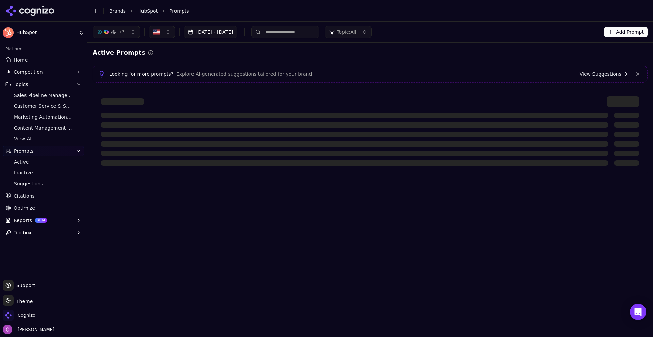
click at [628, 18] on header "Toggle Sidebar Brands HubSpot Prompts" at bounding box center [370, 11] width 566 height 22
click at [622, 27] on button "Add Prompt" at bounding box center [626, 32] width 44 height 11
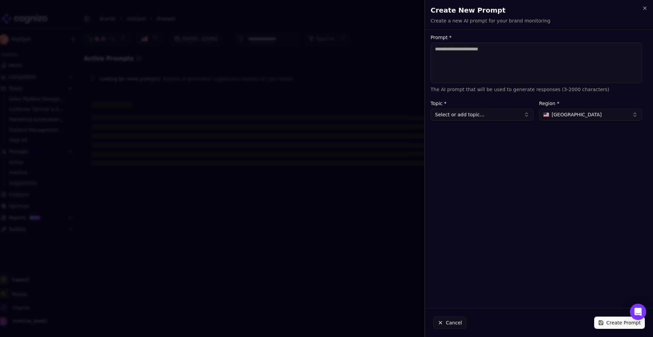
click at [574, 121] on div "Prompt * The AI prompt that will be used to generate responses (3-2000 characte…" at bounding box center [536, 169] width 223 height 268
click at [573, 118] on button "[GEOGRAPHIC_DATA]" at bounding box center [590, 115] width 103 height 12
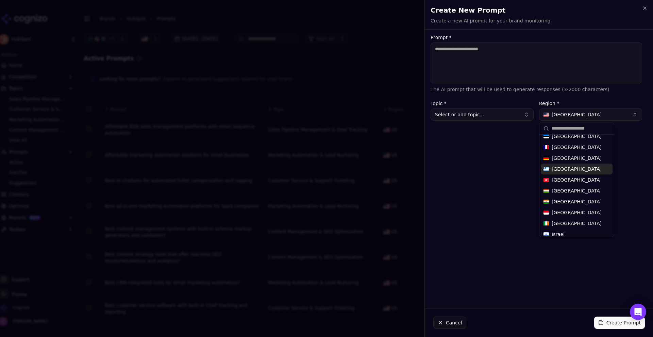
scroll to position [93, 0]
click at [457, 324] on button "Cancel" at bounding box center [449, 323] width 33 height 12
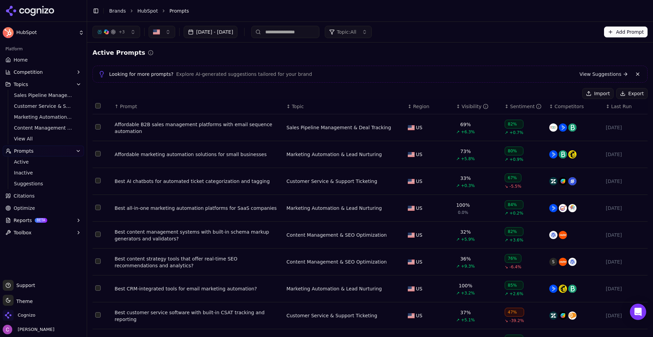
click at [36, 210] on link "Optimize" at bounding box center [43, 208] width 81 height 11
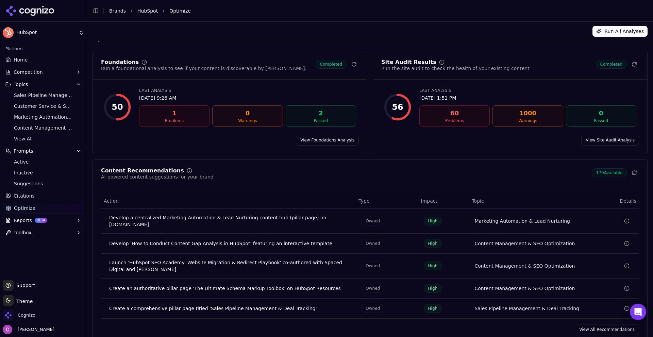
scroll to position [20, 0]
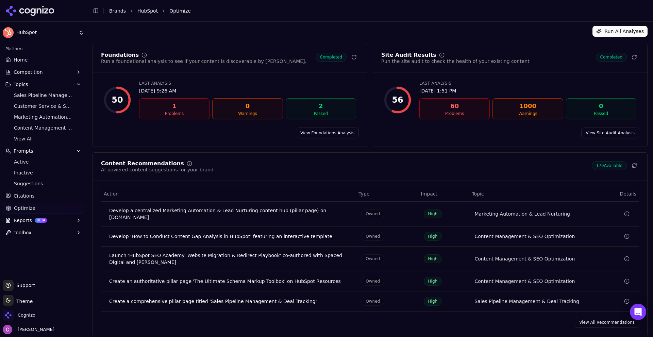
click at [582, 320] on link "View All Recommendations" at bounding box center [607, 322] width 64 height 11
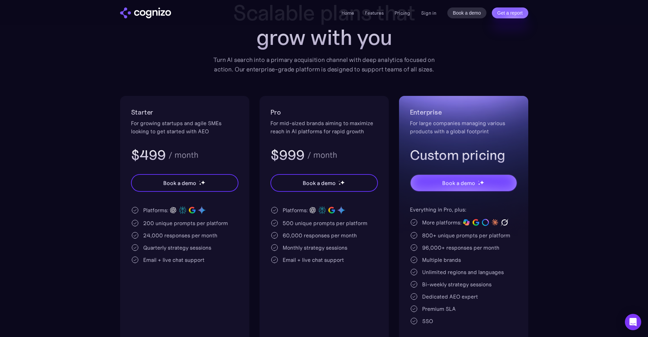
scroll to position [68, 0]
click at [144, 222] on div "200 unique prompts per platform" at bounding box center [185, 222] width 85 height 8
drag, startPoint x: 162, startPoint y: 208, endPoint x: 220, endPoint y: 202, distance: 58.1
click at [220, 202] on div "Starter For growing startups and agile SMEs looking to get started with AEO $49…" at bounding box center [184, 220] width 129 height 250
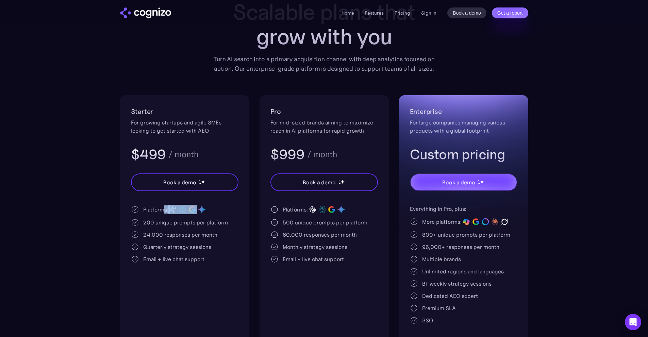
click at [222, 202] on div "Starter For growing startups and agile SMEs looking to get started with AEO $49…" at bounding box center [184, 220] width 129 height 250
click at [234, 220] on div "200 unique prompts per platform" at bounding box center [185, 222] width 108 height 8
drag, startPoint x: 143, startPoint y: 223, endPoint x: 188, endPoint y: 226, distance: 45.4
click at [185, 225] on div "200 unique prompts per platform" at bounding box center [185, 222] width 85 height 8
drag, startPoint x: 141, startPoint y: 235, endPoint x: 216, endPoint y: 240, distance: 75.0
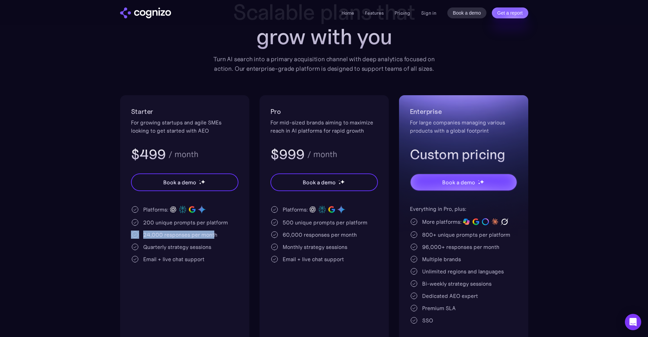
click at [216, 240] on div "Platforms: 200 unique prompts per platform 24,000 responses per month Quarterly…" at bounding box center [185, 234] width 108 height 59
click at [222, 240] on div "Platforms: 200 unique prompts per platform 24,000 responses per month Quarterly…" at bounding box center [185, 234] width 108 height 59
drag, startPoint x: 139, startPoint y: 247, endPoint x: 208, endPoint y: 247, distance: 68.7
click at [208, 247] on div "Quarterly strategy sessions" at bounding box center [185, 247] width 108 height 8
click at [227, 247] on div "Quarterly strategy sessions" at bounding box center [185, 247] width 108 height 8
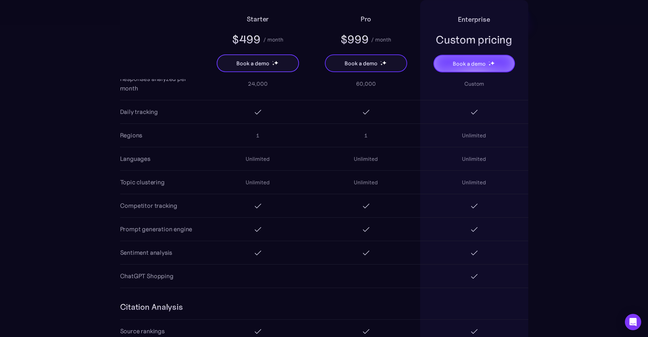
scroll to position [612, 0]
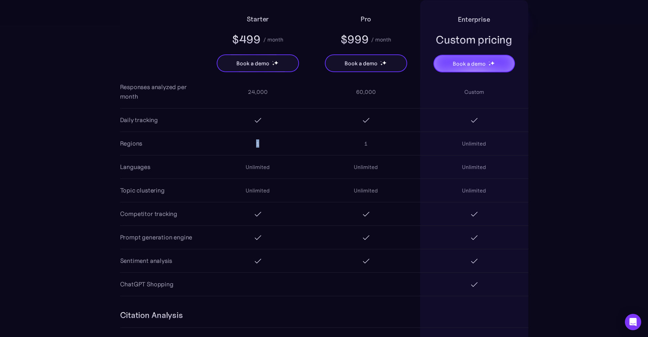
drag, startPoint x: 248, startPoint y: 146, endPoint x: 202, endPoint y: 138, distance: 46.0
click at [202, 138] on div "Regions 1 1 Unlimited" at bounding box center [324, 143] width 408 height 23
click at [298, 151] on div "1" at bounding box center [258, 144] width 108 height 22
click at [291, 144] on div "1" at bounding box center [258, 144] width 108 height 22
click at [290, 143] on div "1" at bounding box center [258, 144] width 108 height 22
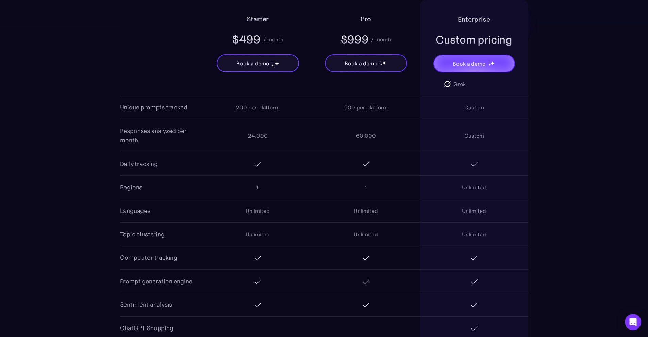
scroll to position [578, 0]
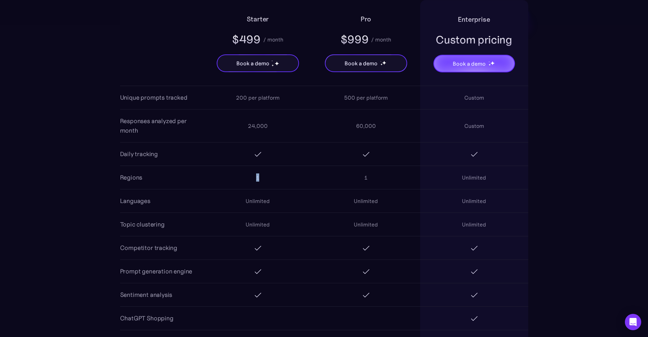
drag, startPoint x: 262, startPoint y: 178, endPoint x: 224, endPoint y: 166, distance: 40.8
click at [224, 166] on div "AI Search Analytics Platforms ChatGPT Perplexity Google AI Overviews Google Gem…" at bounding box center [324, 149] width 408 height 362
click at [293, 177] on div "1" at bounding box center [258, 178] width 108 height 22
click at [288, 180] on div "1" at bounding box center [258, 178] width 108 height 22
click at [259, 180] on div "1" at bounding box center [257, 178] width 3 height 8
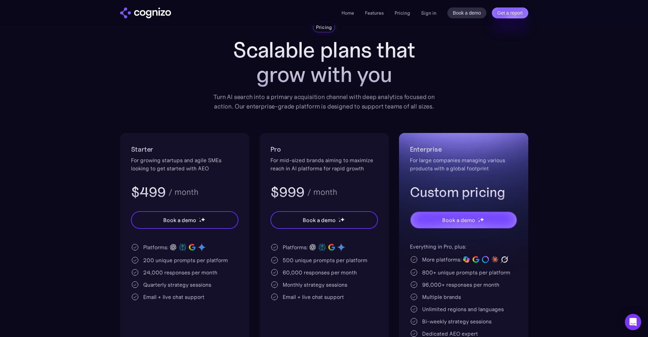
scroll to position [68, 0]
